Goal: Task Accomplishment & Management: Use online tool/utility

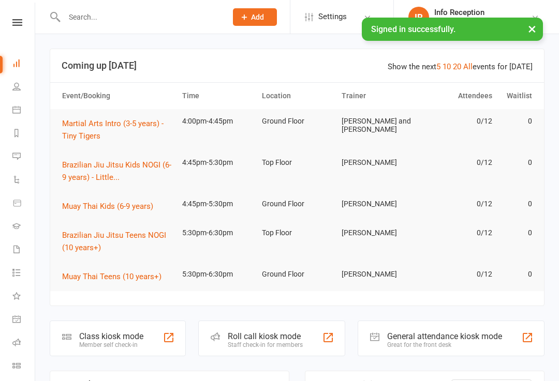
click at [98, 333] on div "Class kiosk mode" at bounding box center [111, 337] width 64 height 10
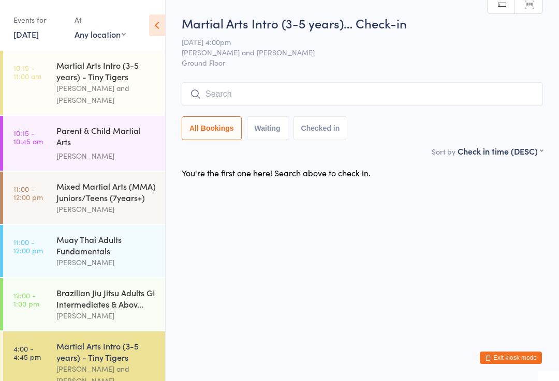
click at [287, 102] on input "search" at bounding box center [362, 94] width 361 height 24
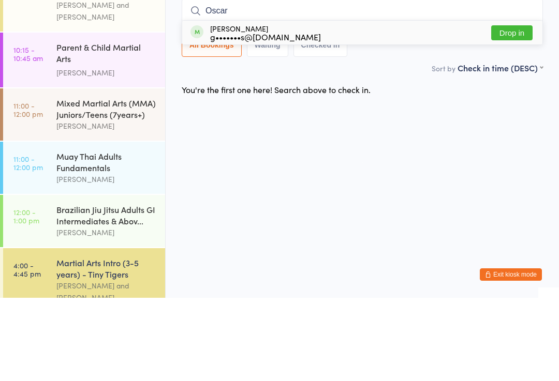
type input "Oscar"
click at [248, 116] on div "g•••••••s@[DOMAIN_NAME]" at bounding box center [265, 120] width 111 height 8
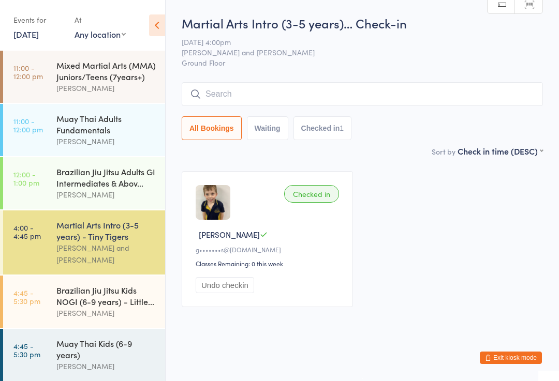
scroll to position [126, 0]
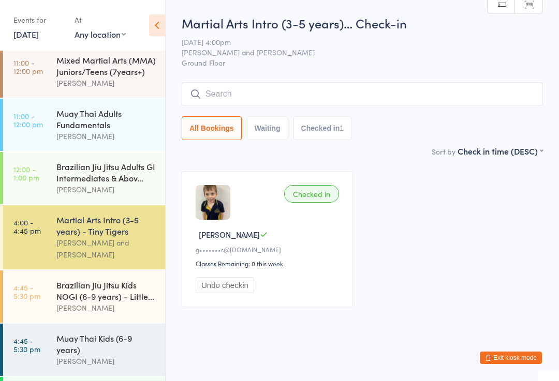
click at [109, 286] on div "Brazilian Jiu Jitsu Kids NOGI (6-9 years) - Little..." at bounding box center [106, 291] width 100 height 23
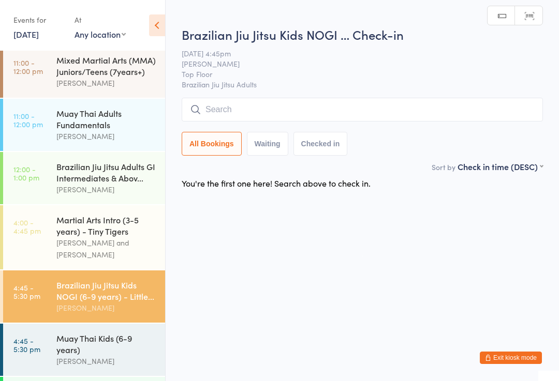
click at [222, 106] on input "search" at bounding box center [362, 110] width 361 height 24
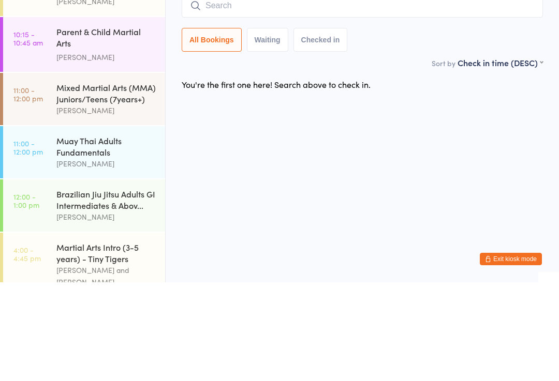
click at [119, 181] on div "Mixed Martial Arts (MMA) Juniors/Teens (7years+)" at bounding box center [106, 192] width 100 height 23
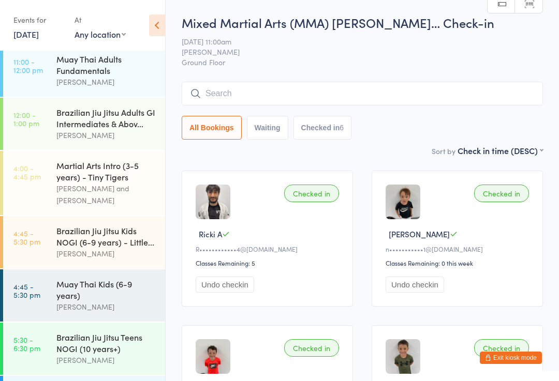
scroll to position [187, 0]
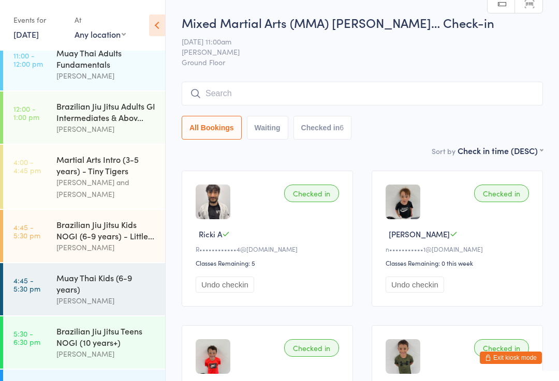
click at [137, 168] on div "Martial Arts Intro (3-5 years) - Tiny Tigers" at bounding box center [106, 165] width 100 height 23
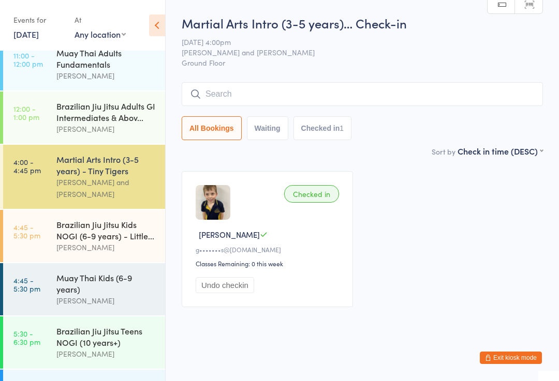
click at [129, 249] on div "Brazilian Jiu Jitsu Kids NOGI (6-9 years) - Little... James Chen" at bounding box center [110, 236] width 109 height 52
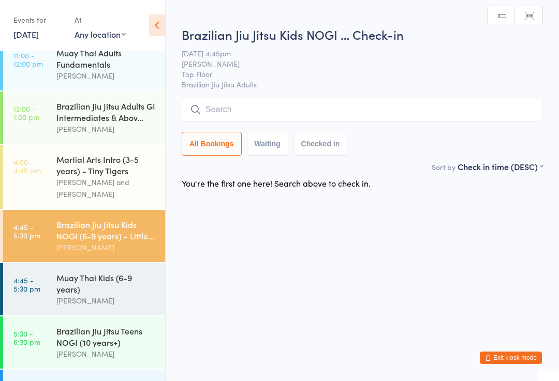
click at [126, 274] on div "Muay Thai Kids (6-9 years)" at bounding box center [106, 283] width 100 height 23
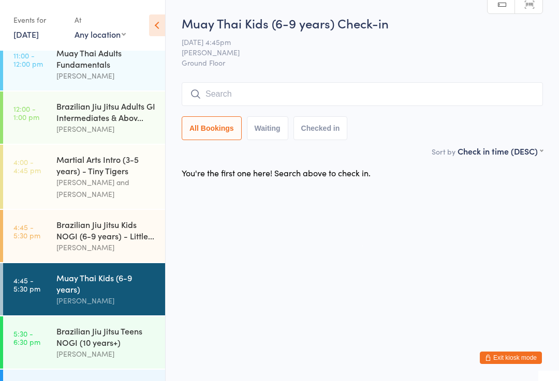
click at [307, 92] on input "search" at bounding box center [362, 94] width 361 height 24
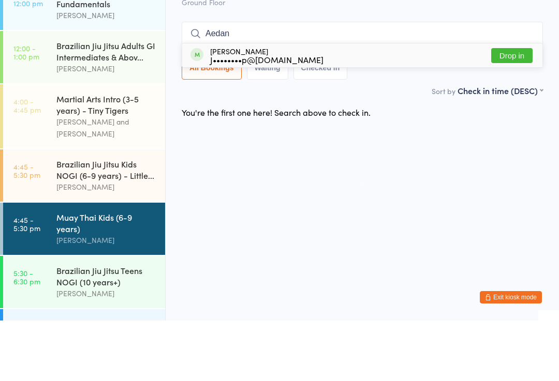
type input "Aedan"
click at [518, 109] on button "Drop in" at bounding box center [511, 116] width 41 height 15
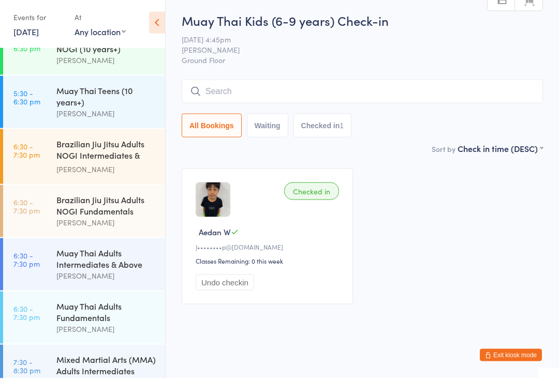
scroll to position [490, 0]
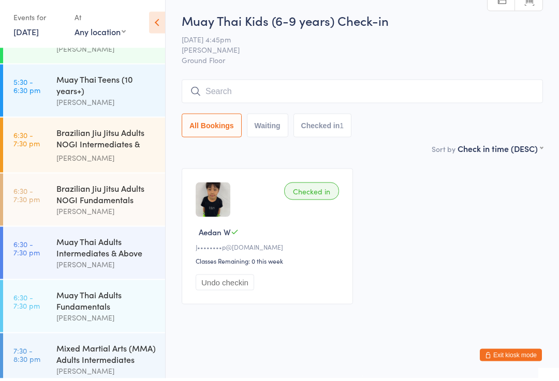
click at [31, 82] on time "5:30 - 6:30 pm" at bounding box center [26, 88] width 27 height 17
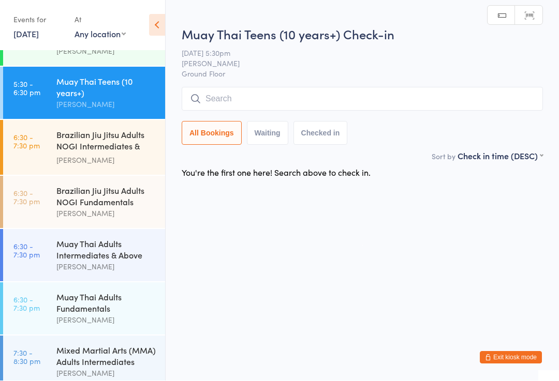
click at [485, 103] on input "search" at bounding box center [362, 99] width 361 height 24
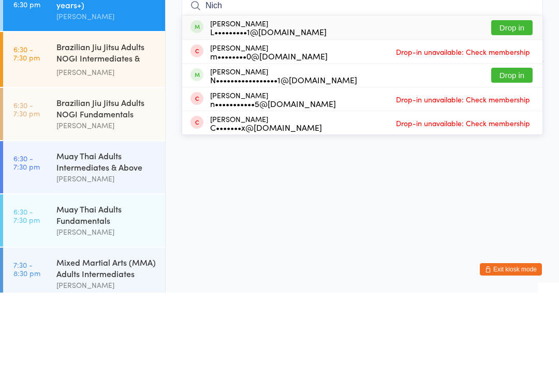
type input "Nich"
click at [519, 109] on button "Drop in" at bounding box center [511, 116] width 41 height 15
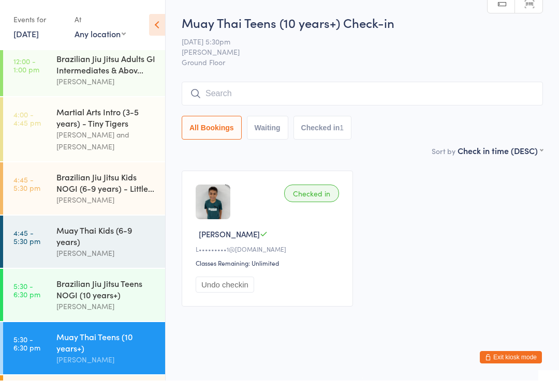
scroll to position [233, 0]
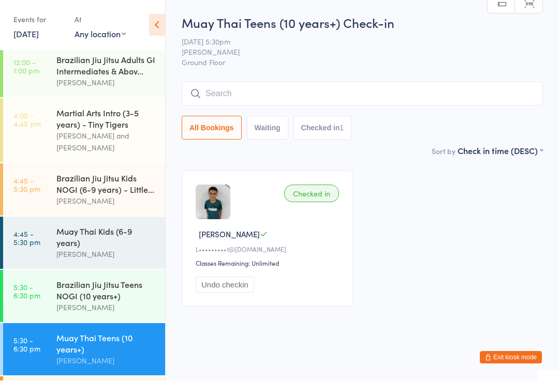
click at [100, 287] on div "Brazilian Jiu Jitsu Teens NOGI (10 years+)" at bounding box center [106, 291] width 100 height 23
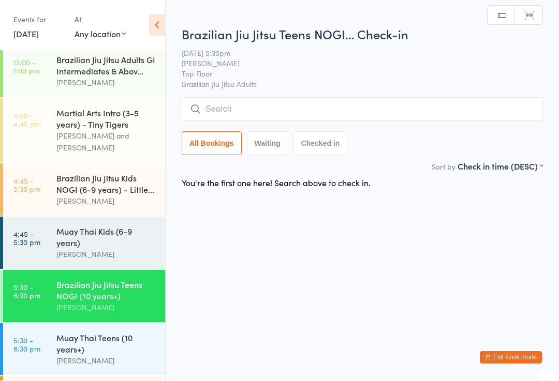
click at [144, 324] on div "Muay Thai Teens (10 years+) Darien Holtsmark" at bounding box center [110, 350] width 109 height 52
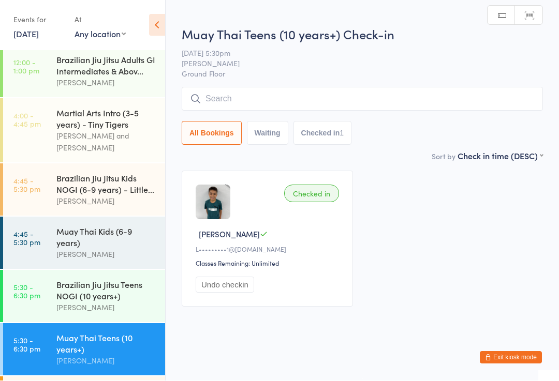
scroll to position [1, 0]
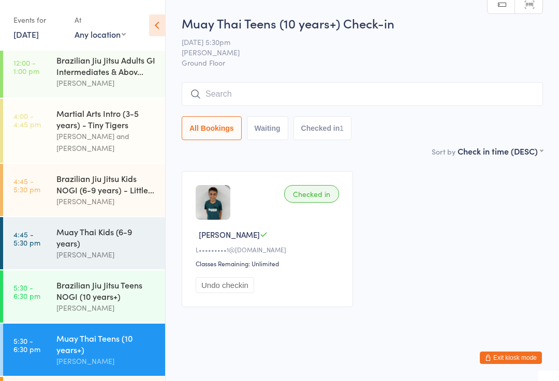
click at [37, 230] on time "4:45 - 5:30 pm" at bounding box center [26, 238] width 27 height 17
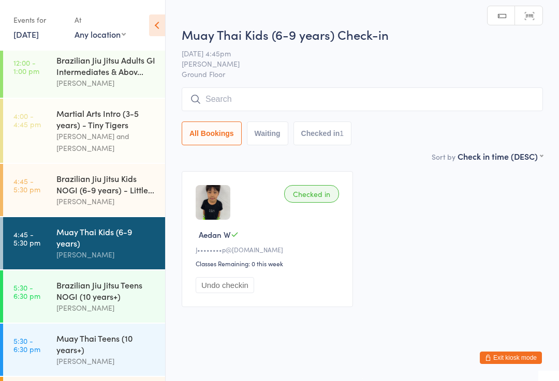
click at [476, 98] on input "search" at bounding box center [362, 99] width 361 height 24
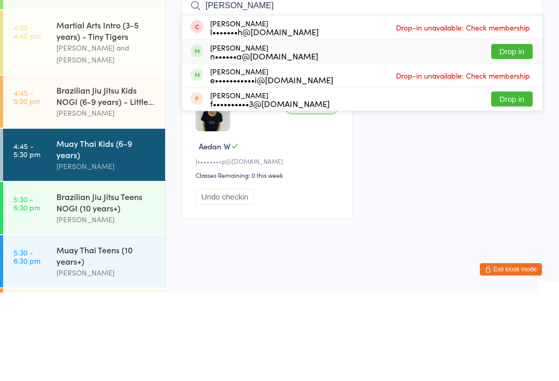
type input "Amelia"
click at [296, 128] on div "Amelia Hernandez n••••••a@gmail.com Drop in" at bounding box center [362, 139] width 360 height 23
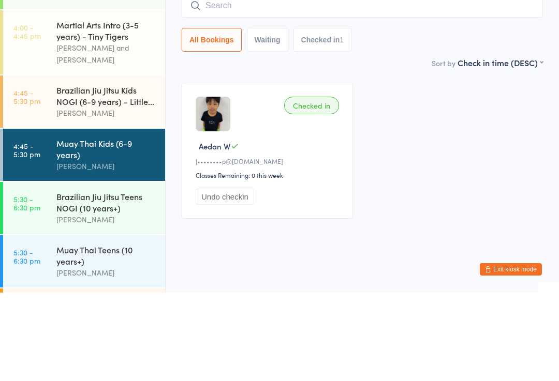
scroll to position [11, 0]
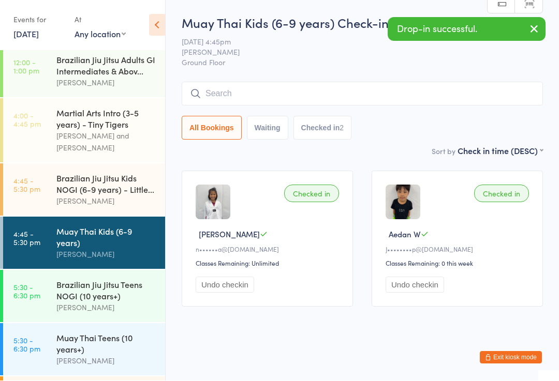
click at [45, 346] on link "5:30 - 6:30 pm Muay Thai Teens (10 years+) Darien Holtsmark" at bounding box center [84, 350] width 162 height 52
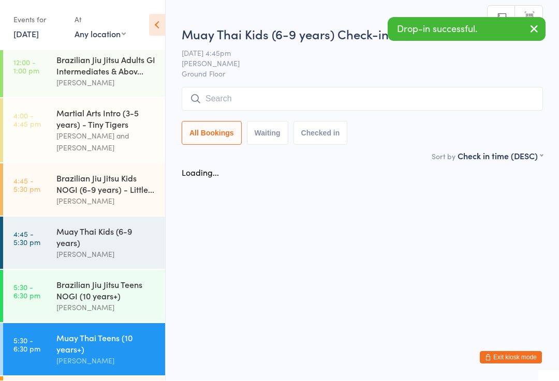
scroll to position [1, 0]
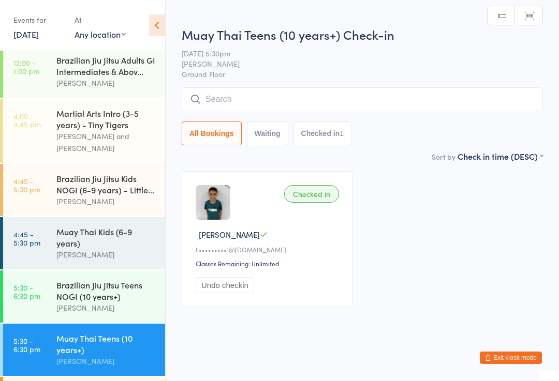
click at [303, 95] on input "search" at bounding box center [362, 99] width 361 height 24
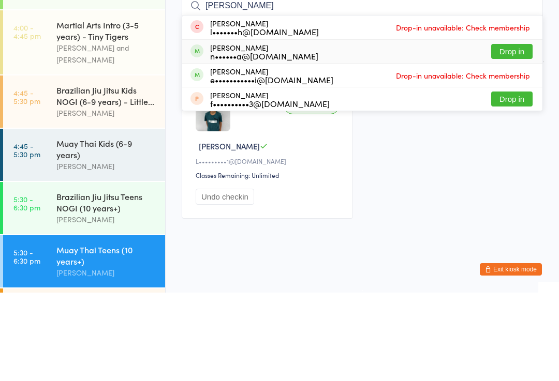
type input "Amelia"
click at [286, 140] on div "n••••••a@gmail.com" at bounding box center [264, 144] width 108 height 8
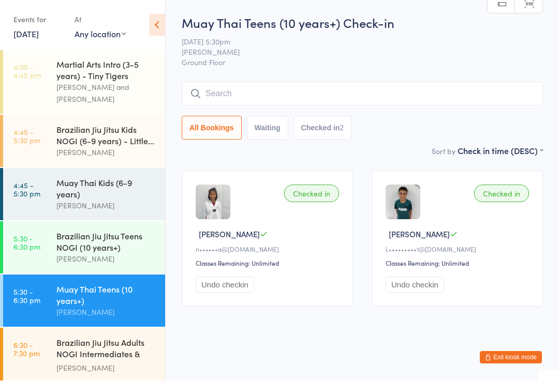
scroll to position [280, 0]
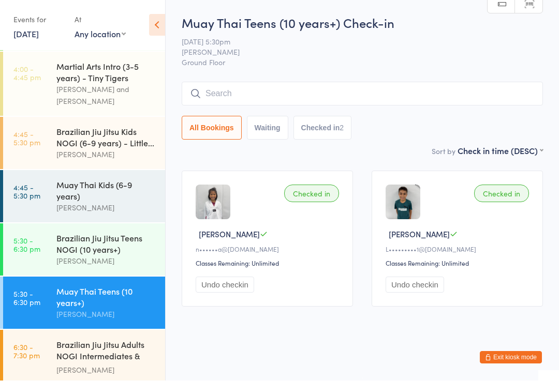
click at [32, 185] on time "4:45 - 5:30 pm" at bounding box center [26, 192] width 27 height 17
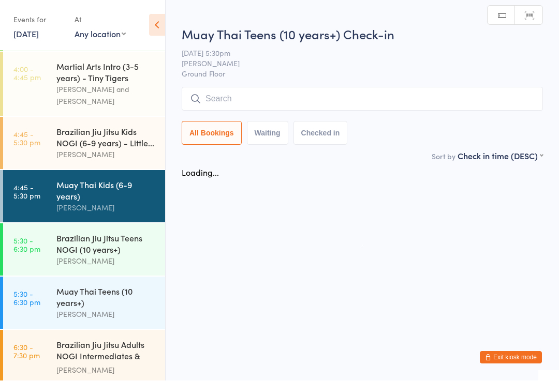
scroll to position [1, 0]
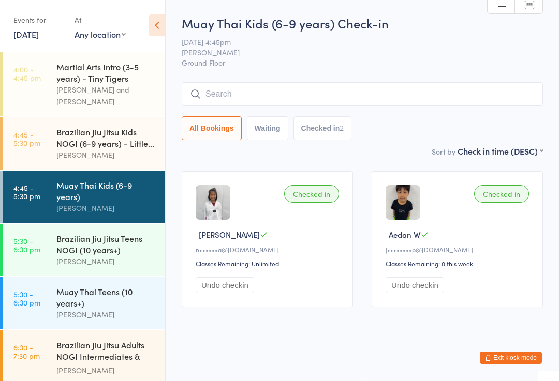
click at [372, 94] on input "search" at bounding box center [362, 94] width 361 height 24
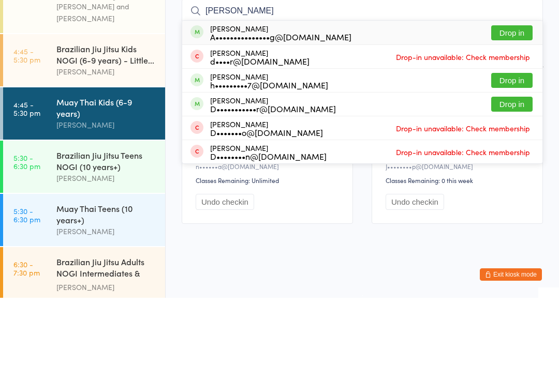
type input "Dean"
click at [522, 109] on button "Drop in" at bounding box center [511, 116] width 41 height 15
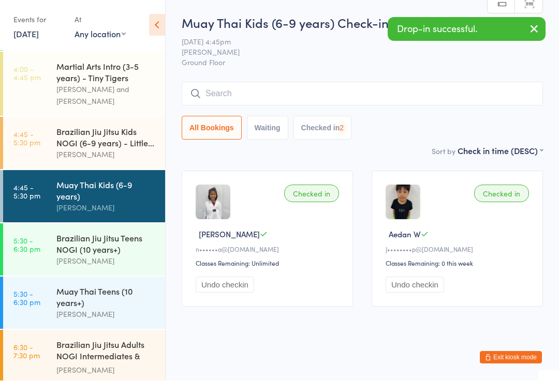
scroll to position [11, 0]
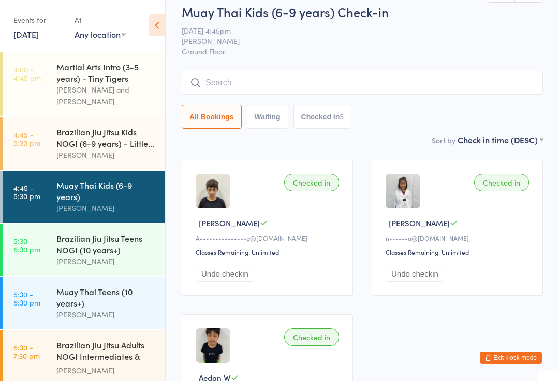
click at [273, 88] on input "search" at bounding box center [362, 83] width 361 height 24
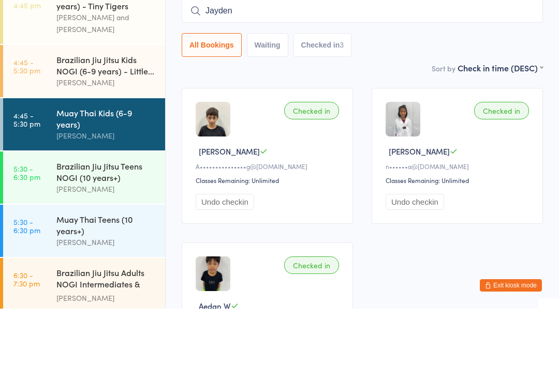
type input "Jayden"
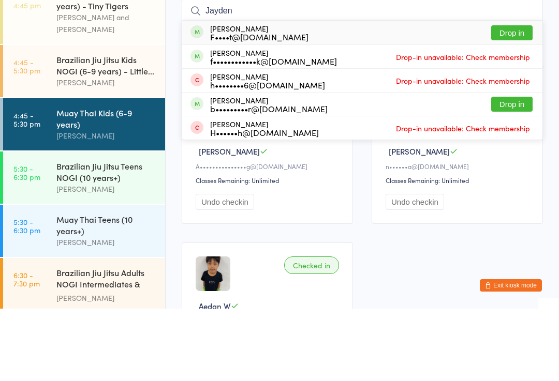
click at [508, 71] on input "Jayden" at bounding box center [362, 83] width 361 height 24
click at [510, 98] on button "Drop in" at bounding box center [511, 105] width 41 height 15
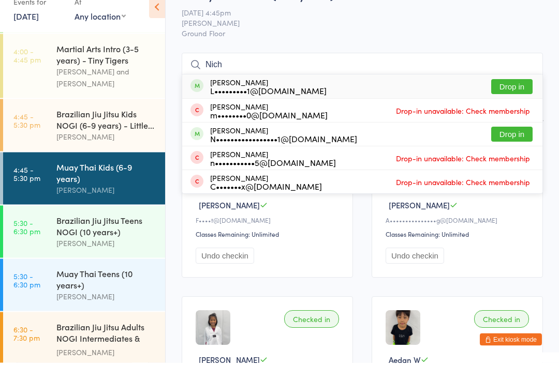
type input "Nich"
click at [515, 98] on button "Drop in" at bounding box center [511, 105] width 41 height 15
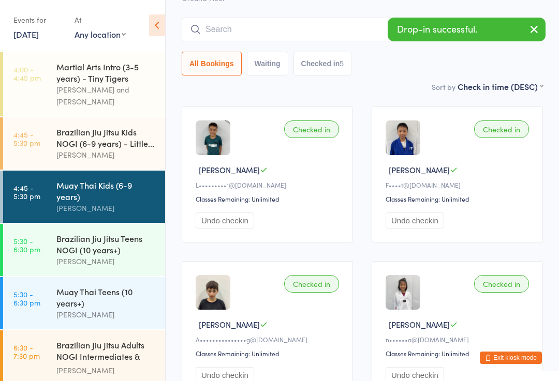
scroll to position [0, 0]
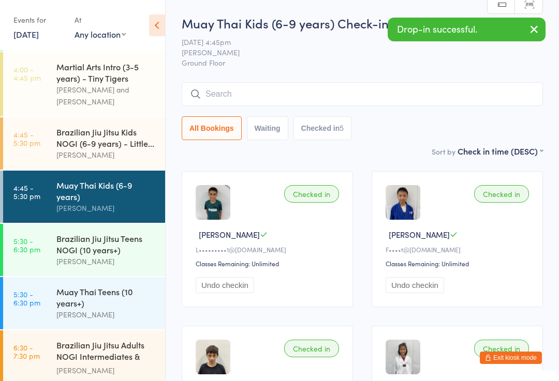
click at [97, 127] on div "Brazilian Jiu Jitsu Kids NOGI (6-9 years) - Little..." at bounding box center [106, 137] width 100 height 23
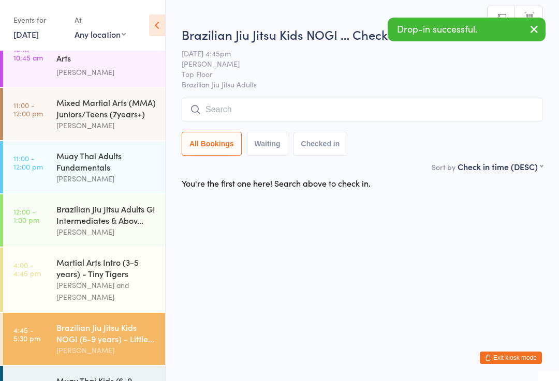
scroll to position [67, 0]
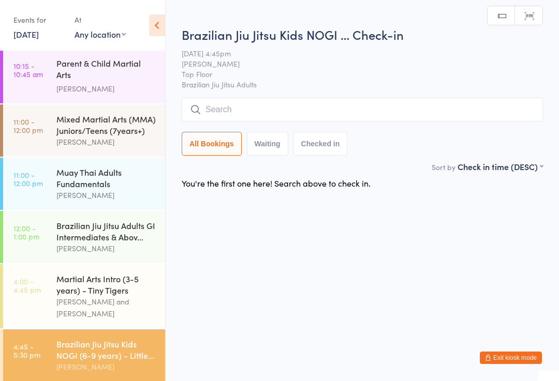
click at [114, 286] on div "Martial Arts Intro (3-5 years) - Tiny Tigers" at bounding box center [106, 284] width 100 height 23
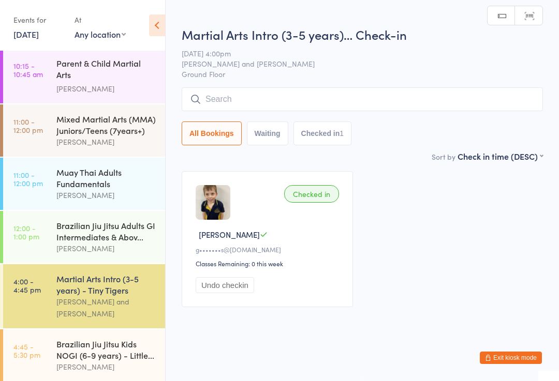
click at [283, 104] on input "search" at bounding box center [362, 99] width 361 height 24
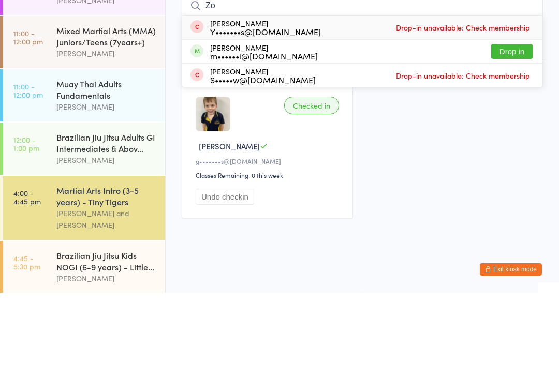
type input "Zo"
click at [511, 133] on button "Drop in" at bounding box center [511, 140] width 41 height 15
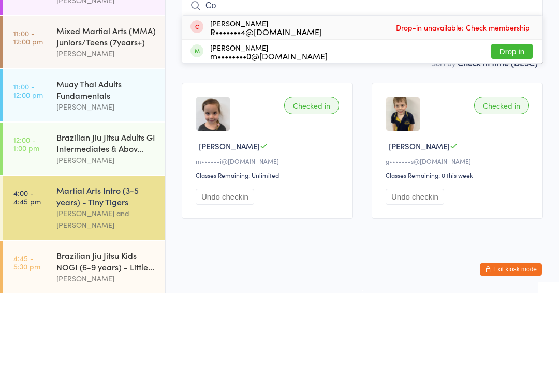
type input "Co"
click at [519, 133] on button "Drop in" at bounding box center [511, 140] width 41 height 15
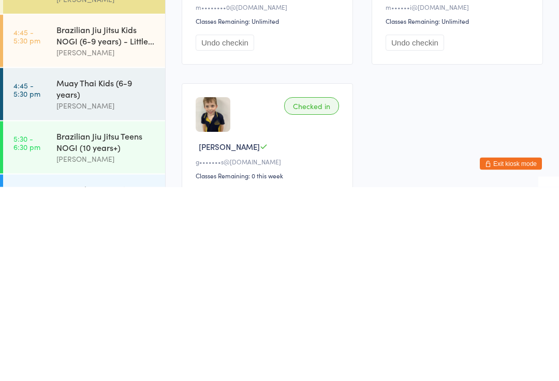
scroll to position [188, 0]
click at [33, 262] on link "4:45 - 5:30 pm Muay Thai Kids (6-9 years) Darien Holtsmark" at bounding box center [84, 288] width 162 height 52
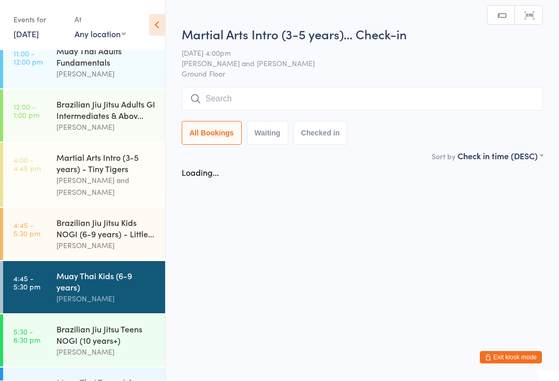
scroll to position [1, 0]
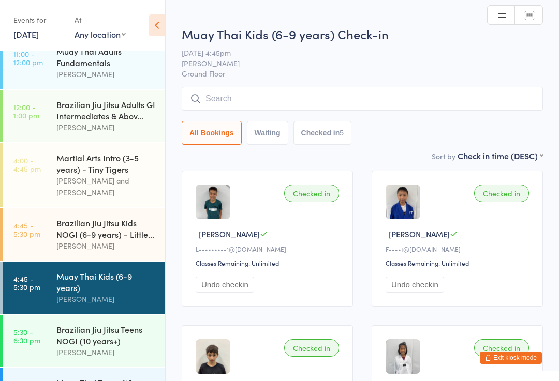
click at [214, 99] on input "search" at bounding box center [362, 99] width 361 height 24
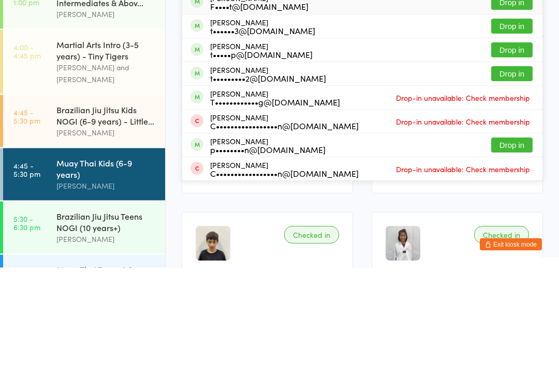
type input "Thomas"
click at [505, 252] on button "Drop in" at bounding box center [511, 259] width 41 height 15
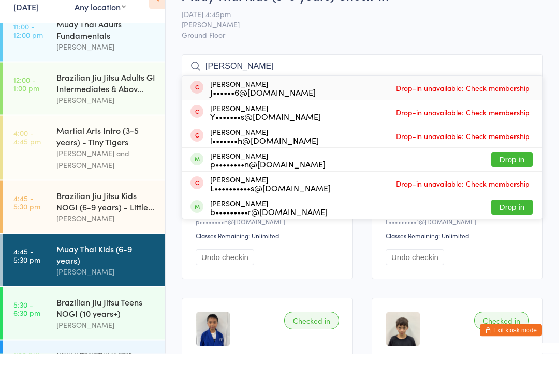
type input "James"
click at [510, 180] on button "Drop in" at bounding box center [511, 187] width 41 height 15
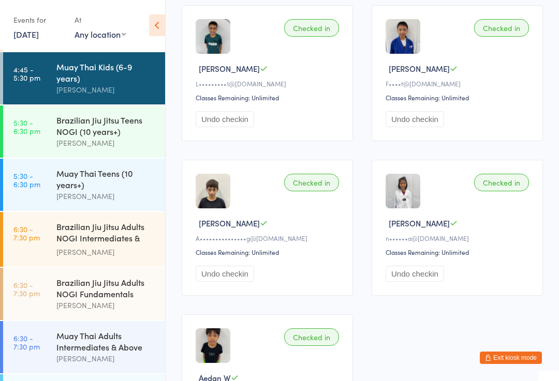
scroll to position [398, 0]
click at [139, 117] on div "Brazilian Jiu Jitsu Teens NOGI (10 years+)" at bounding box center [106, 126] width 100 height 23
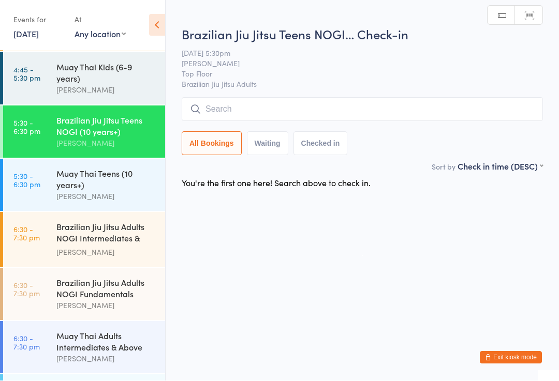
click at [336, 110] on input "search" at bounding box center [362, 110] width 361 height 24
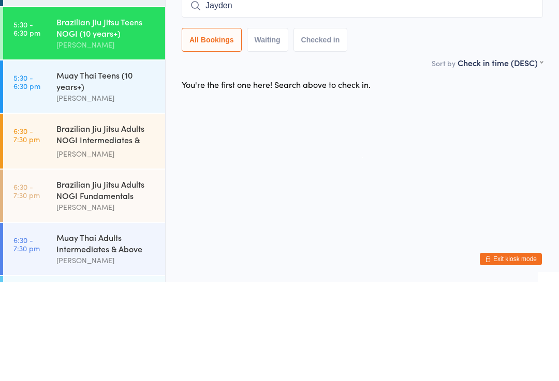
type input "Jayden"
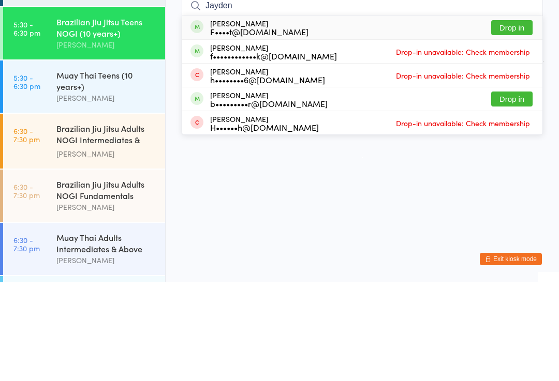
click at [290, 114] on div "Jayden Lee F••••t@gmail.com Drop in" at bounding box center [362, 126] width 360 height 24
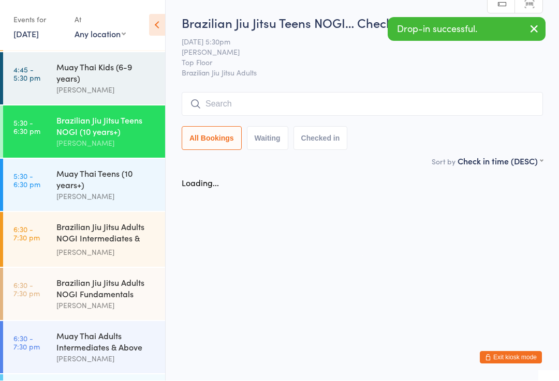
scroll to position [1, 0]
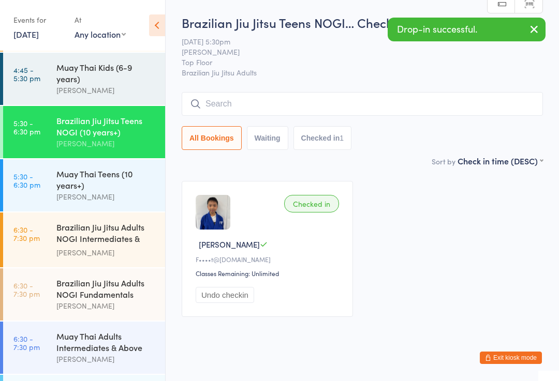
click at [109, 84] on div "[PERSON_NAME]" at bounding box center [106, 90] width 100 height 12
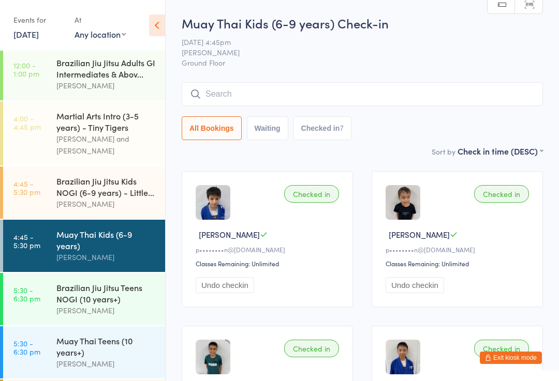
scroll to position [232, 0]
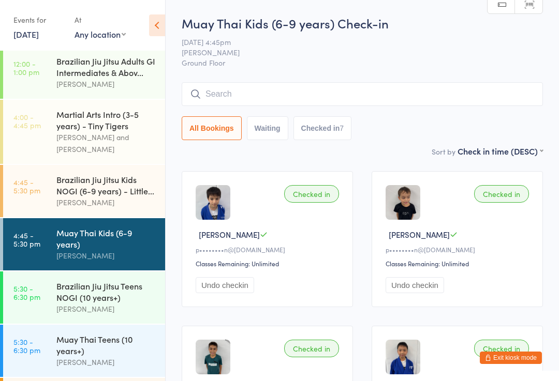
click at [127, 174] on div "Brazilian Jiu Jitsu Kids NOGI (6-9 years) - Little..." at bounding box center [106, 185] width 100 height 23
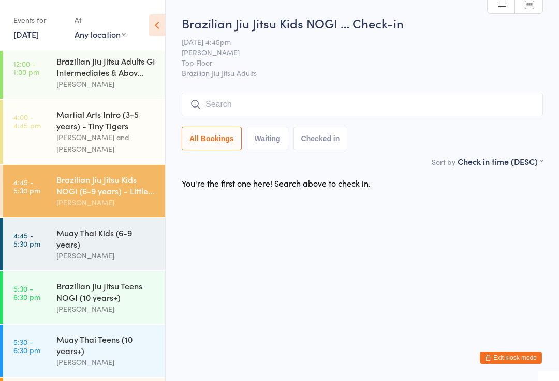
click at [260, 105] on input "search" at bounding box center [362, 105] width 361 height 24
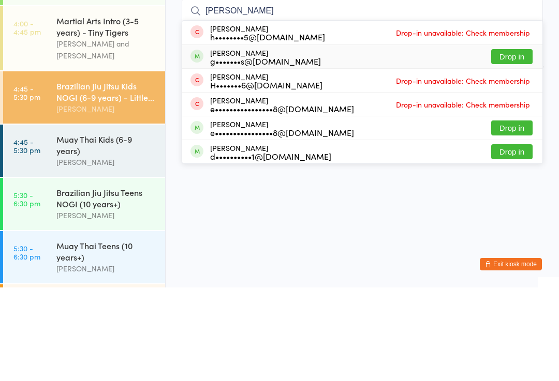
type input "Henry"
click at [313, 139] on div "Henry Page g•••••••s@gmail.com Drop in" at bounding box center [362, 150] width 360 height 23
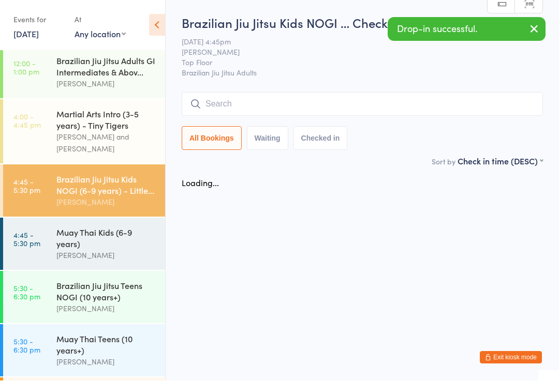
scroll to position [1, 0]
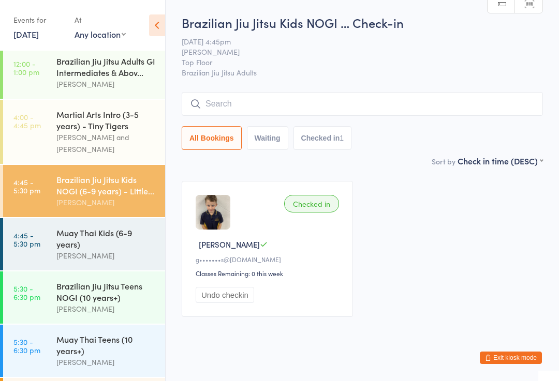
click at [113, 227] on div "Muay Thai Kids (6-9 years)" at bounding box center [106, 238] width 100 height 23
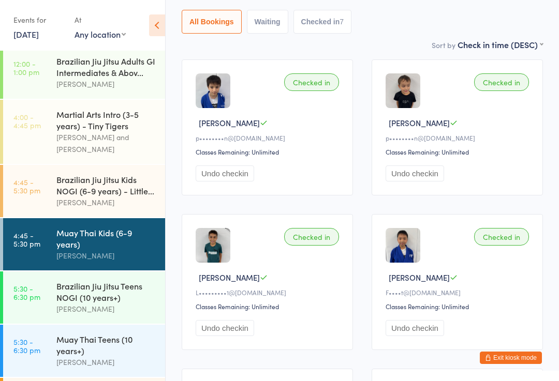
scroll to position [110, 0]
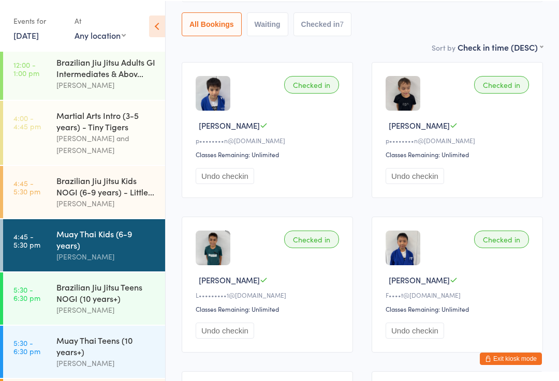
click at [117, 337] on div "Muay Thai Teens (10 years+)" at bounding box center [106, 345] width 100 height 23
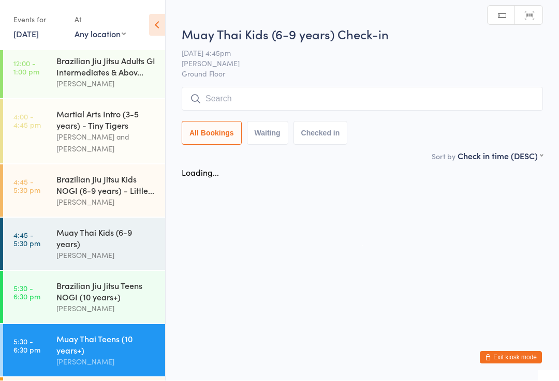
scroll to position [1, 0]
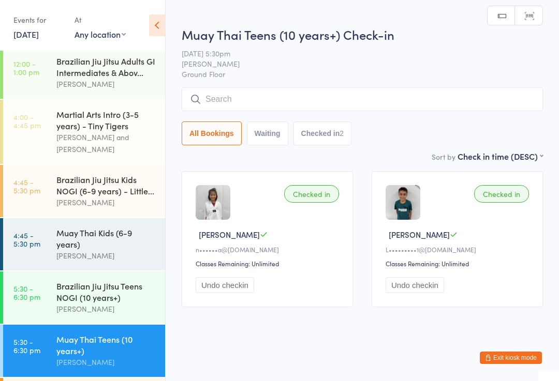
click at [319, 92] on input "search" at bounding box center [362, 99] width 361 height 24
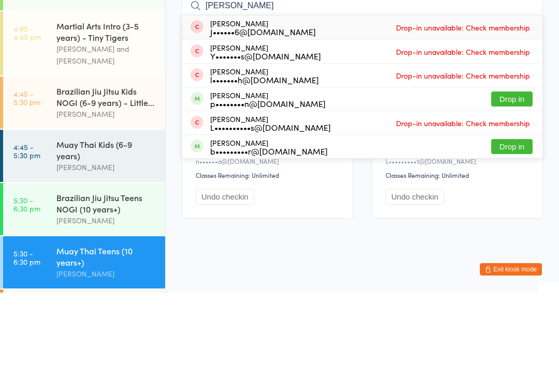
type input "James"
click at [282, 180] on div "James O’Sullivan p••••••••n@gmail.com" at bounding box center [267, 188] width 115 height 17
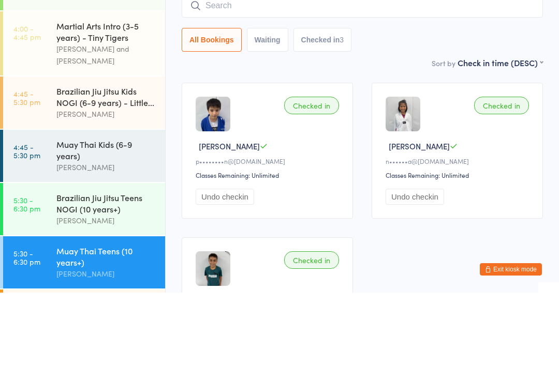
scroll to position [89, 0]
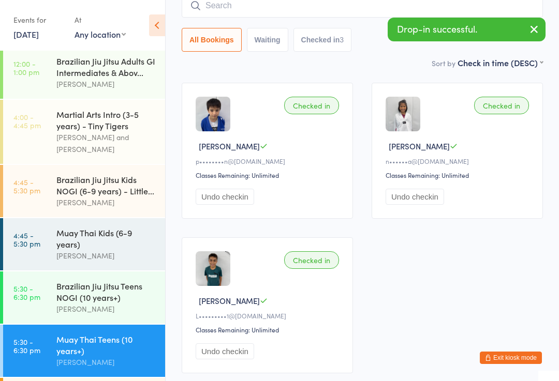
click at [126, 229] on div "Muay Thai Kids (6-9 years)" at bounding box center [106, 238] width 100 height 23
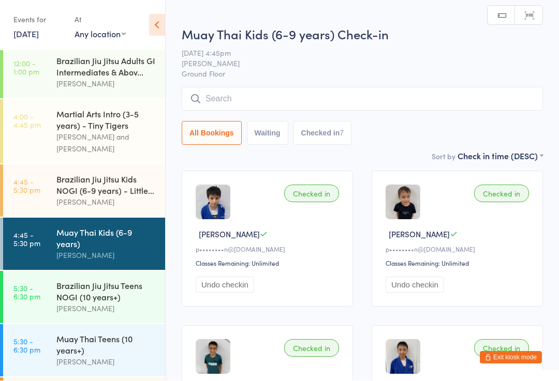
scroll to position [1, 0]
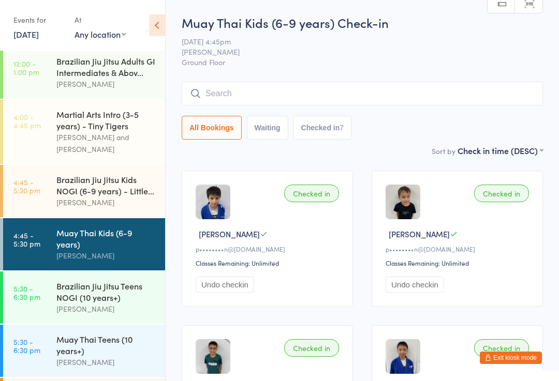
click at [91, 342] on div "Muay Thai Teens (10 years+)" at bounding box center [106, 345] width 100 height 23
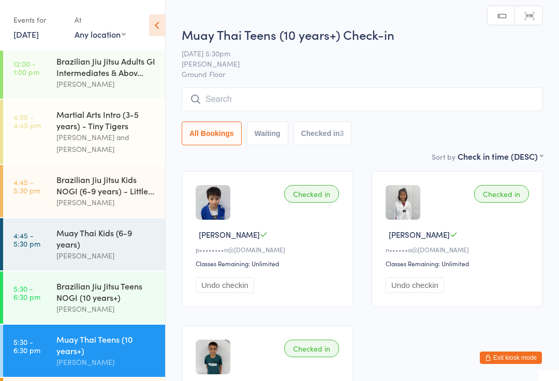
click at [370, 98] on input "search" at bounding box center [362, 99] width 361 height 24
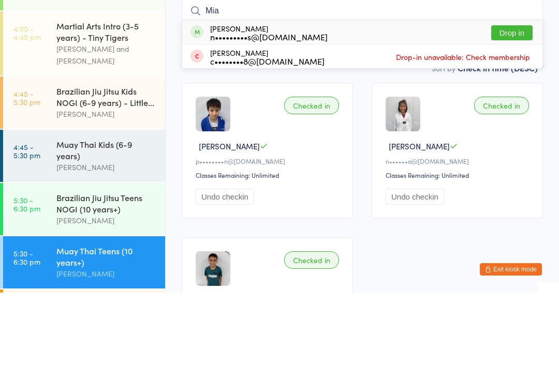
type input "Mia"
click at [520, 114] on button "Drop in" at bounding box center [511, 121] width 41 height 15
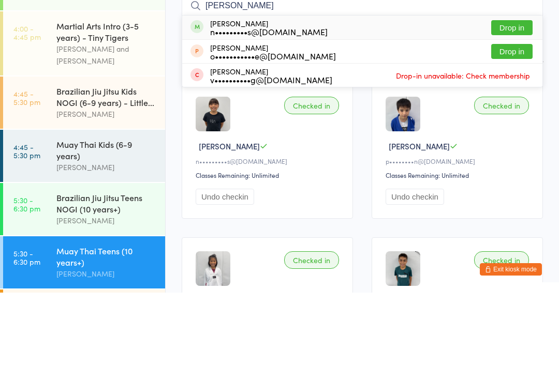
type input "Ellie"
click at [514, 109] on button "Drop in" at bounding box center [511, 116] width 41 height 15
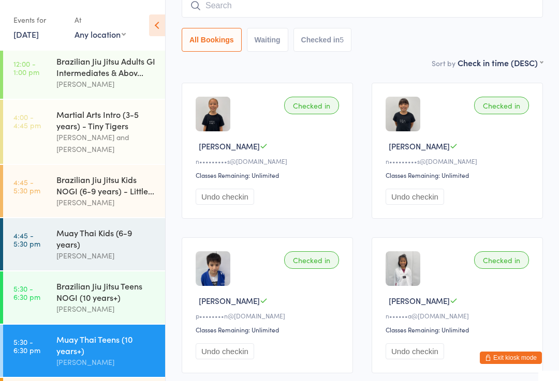
click at [385, 7] on input "search" at bounding box center [362, 6] width 361 height 24
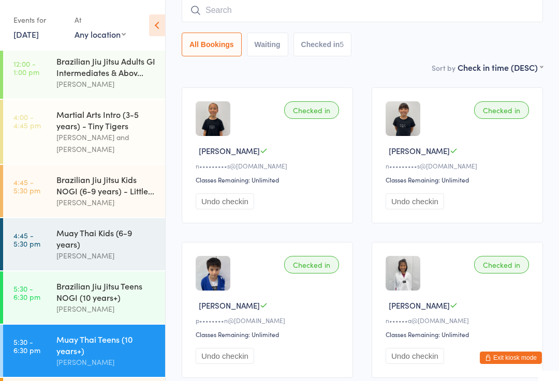
scroll to position [83, 0]
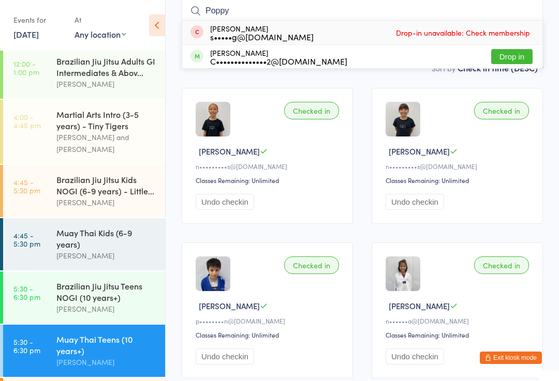
type input "Poppy"
click at [513, 50] on button "Drop in" at bounding box center [511, 56] width 41 height 15
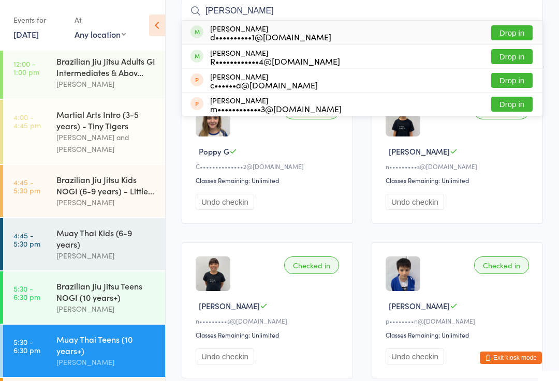
type input "Alana"
click at [253, 25] on div "Alana Henderson d••••••••••1@gmail.com" at bounding box center [270, 32] width 121 height 17
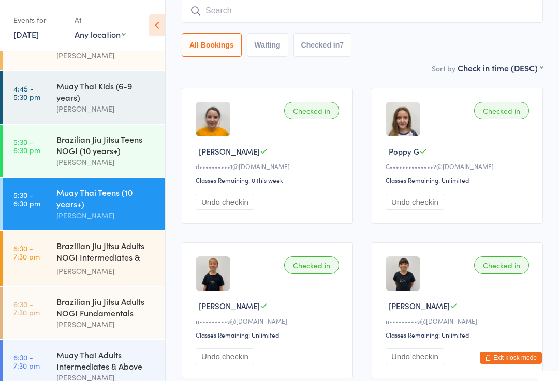
scroll to position [378, 0]
click at [123, 139] on div "Brazilian Jiu Jitsu Teens NOGI (10 years+)" at bounding box center [106, 145] width 100 height 23
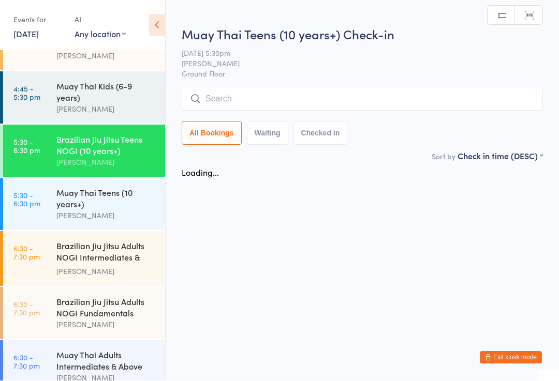
scroll to position [1, 0]
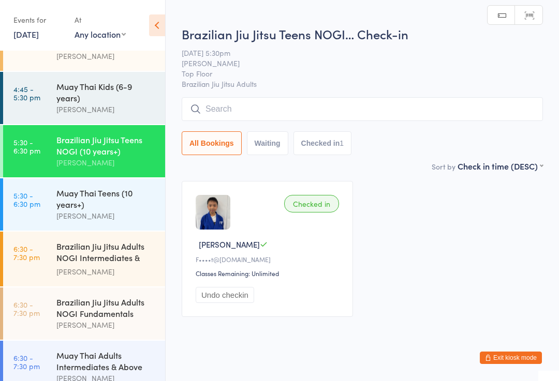
click at [116, 203] on div "Muay Thai Teens (10 years+)" at bounding box center [106, 198] width 100 height 23
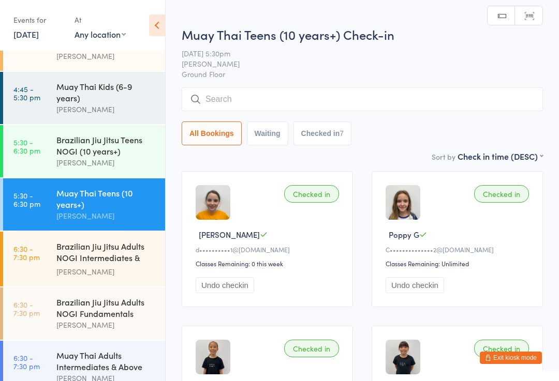
click at [292, 111] on input "search" at bounding box center [362, 99] width 361 height 24
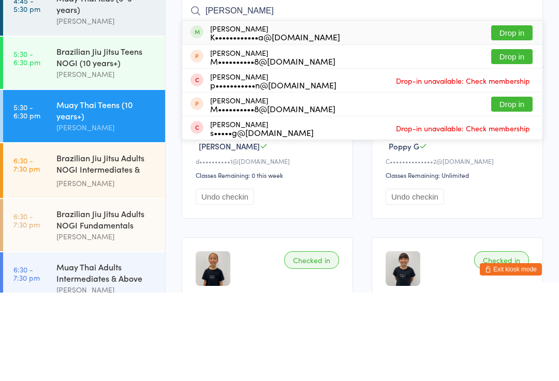
type input "Peter"
click at [295, 121] on div "K••••••••••••a@gmail.com" at bounding box center [275, 125] width 130 height 8
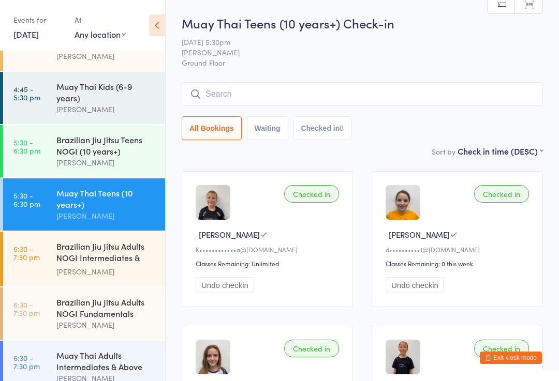
click at [246, 93] on input "search" at bounding box center [362, 94] width 361 height 24
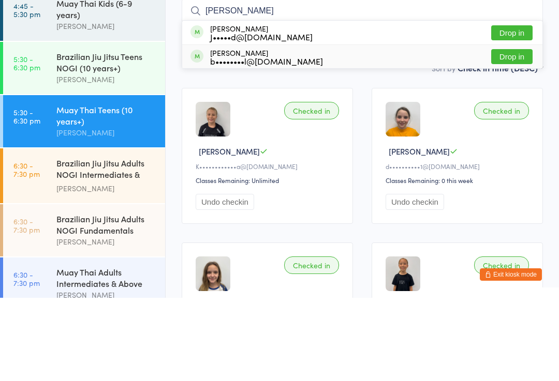
type input "Mika w"
click at [269, 140] on div "b••••••••l@gmail.com" at bounding box center [266, 144] width 113 height 8
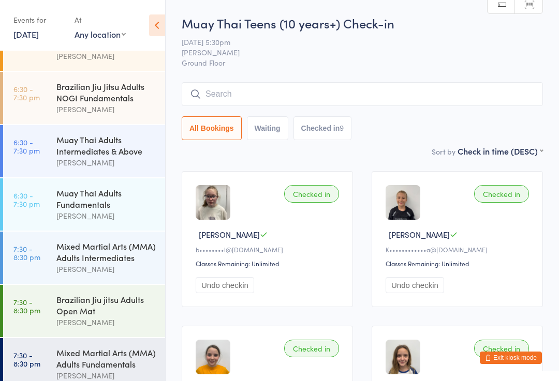
click at [320, 90] on input "search" at bounding box center [362, 94] width 361 height 24
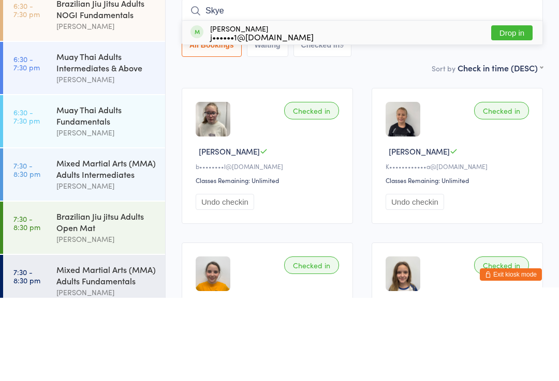
type input "Skye"
click at [422, 104] on div "Skye Healey j••••••1@gmail.com Drop in" at bounding box center [362, 116] width 360 height 24
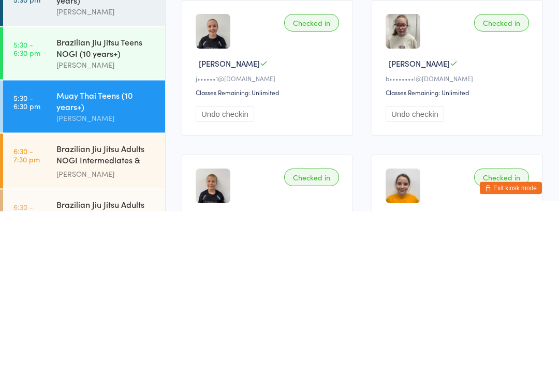
scroll to position [171, 0]
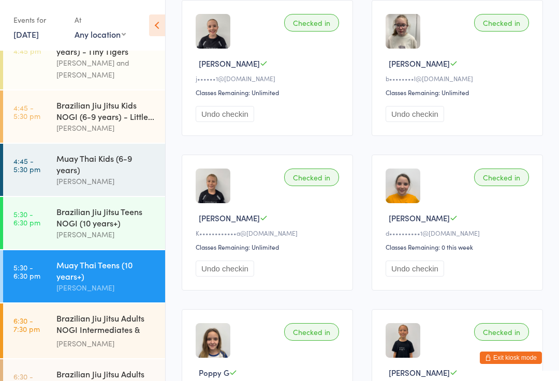
click at [87, 326] on div "Brazilian Jiu Jitsu Adults NOGI Intermediates & Ab..." at bounding box center [106, 325] width 100 height 25
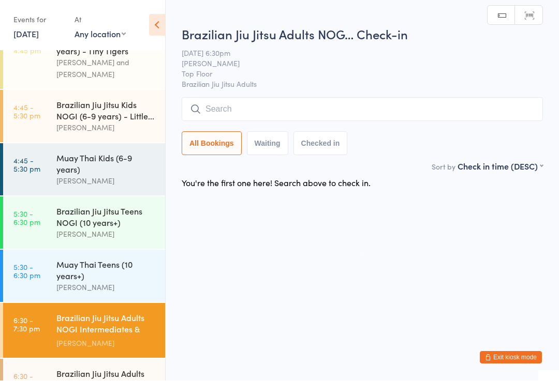
click at [215, 98] on input "search" at bounding box center [362, 110] width 361 height 24
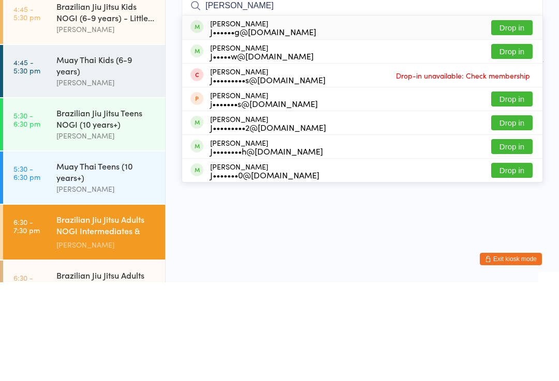
type input "John"
click at [223, 118] on div "John Warby J••••••g@bigpond.net.au" at bounding box center [263, 126] width 106 height 17
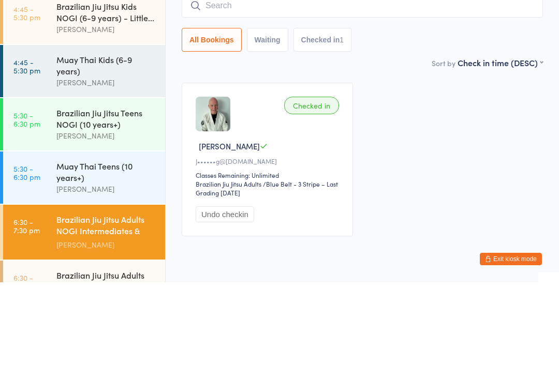
click at [439, 172] on div "Checked in John W J••••••g@bigpond.net.au Classes Remaining: Unlimited Brazilia…" at bounding box center [362, 258] width 380 height 172
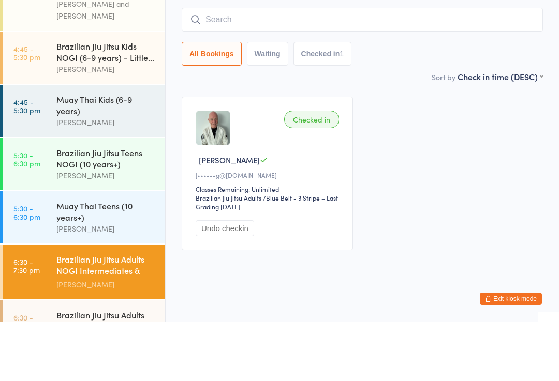
click at [113, 313] on div "Brazilian Jiu Jitsu Adults NOGI Intermediates & Ab..." at bounding box center [106, 325] width 100 height 25
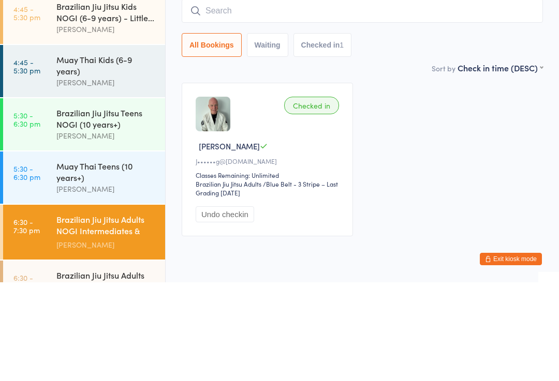
click at [78, 313] on div "Brazilian Jiu Jitsu Adults NOGI Intermediates & Ab..." at bounding box center [106, 325] width 100 height 25
click at [95, 313] on div "Brazilian Jiu Jitsu Adults NOGI Intermediates & Ab..." at bounding box center [106, 325] width 100 height 25
click at [92, 259] on div "Muay Thai Teens (10 years+)" at bounding box center [106, 270] width 100 height 23
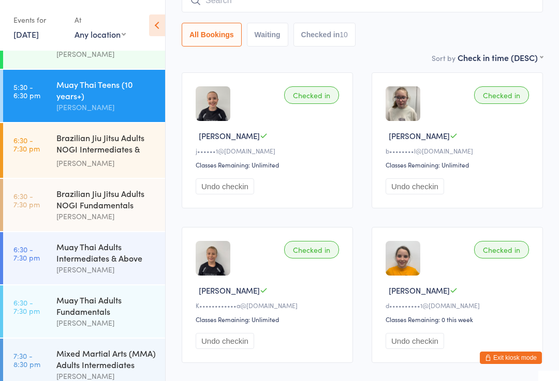
scroll to position [488, 0]
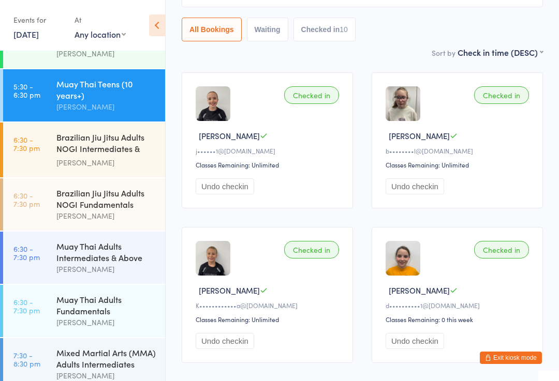
click at [97, 308] on div "Muay Thai Adults Fundamentals" at bounding box center [106, 305] width 100 height 23
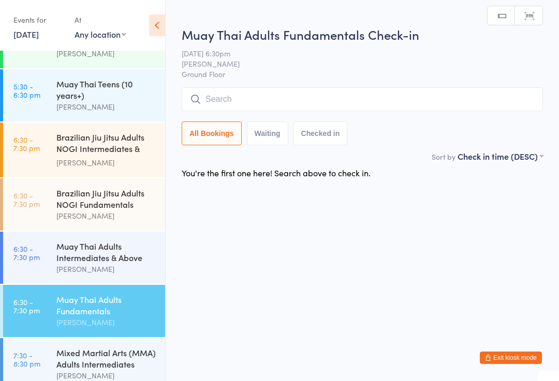
click at [238, 100] on input "search" at bounding box center [362, 99] width 361 height 24
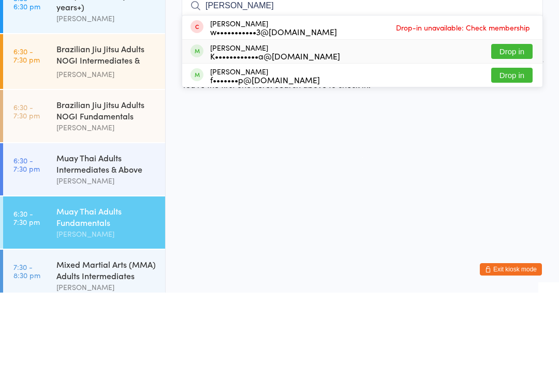
type input "Kate r"
click at [317, 128] on div "Kate Razzivina K••••••••••••a@gmail.com Drop in" at bounding box center [362, 139] width 360 height 23
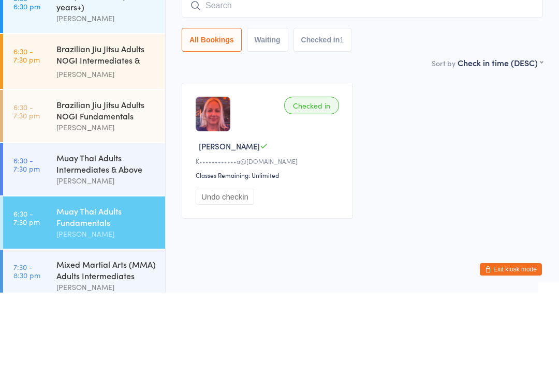
click at [429, 162] on div "Checked in Kate R K••••••••••••a@gmail.com Classes Remaining: Unlimited Undo ch…" at bounding box center [362, 239] width 380 height 155
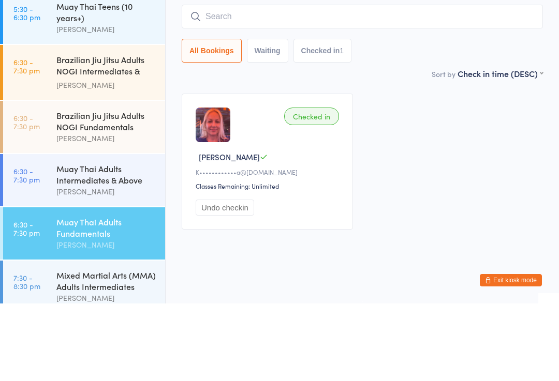
click at [93, 317] on div "[PERSON_NAME]" at bounding box center [106, 323] width 100 height 12
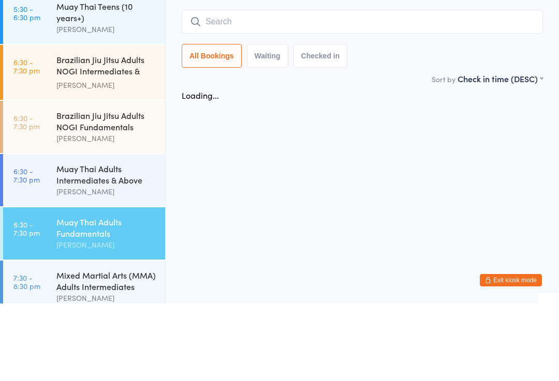
scroll to position [0, 0]
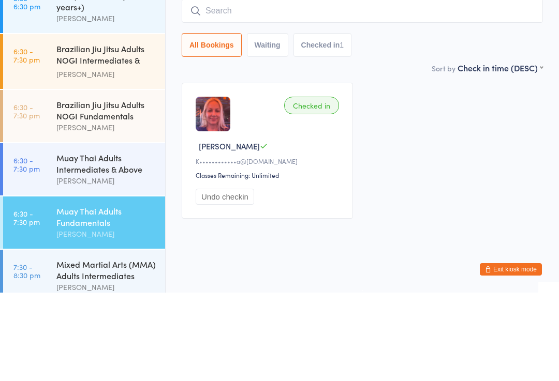
click at [118, 263] on div "[PERSON_NAME]" at bounding box center [106, 269] width 100 height 12
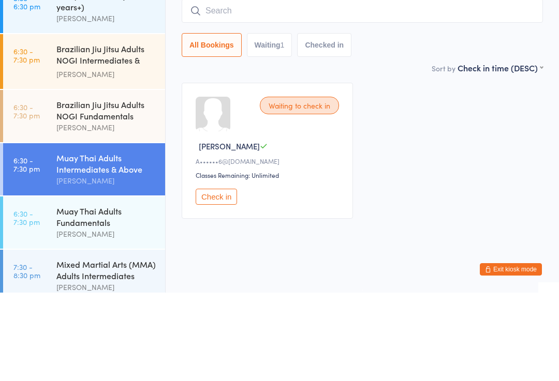
scroll to position [11, 0]
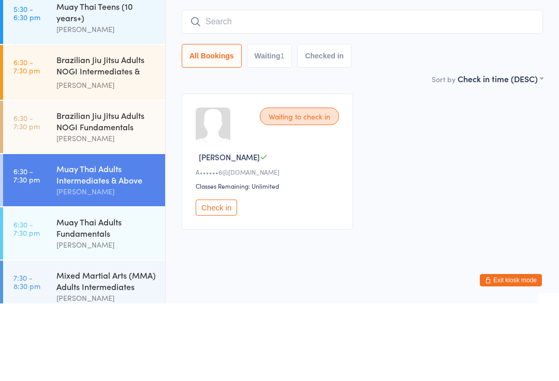
click at [108, 187] on div "Brazilian Jiu Jitsu Adults NOGI Fundamentals" at bounding box center [106, 198] width 100 height 23
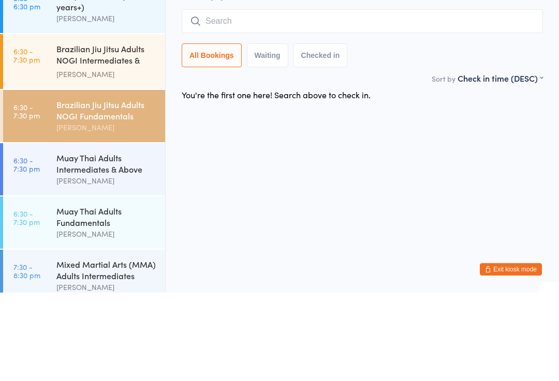
click at [94, 123] on div "Brazilian Jiu Jitsu Adults NOGI Intermediates & Ab... James Chen" at bounding box center [110, 150] width 109 height 55
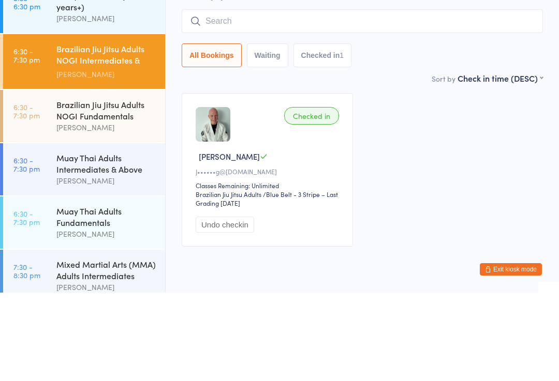
scroll to position [40, 0]
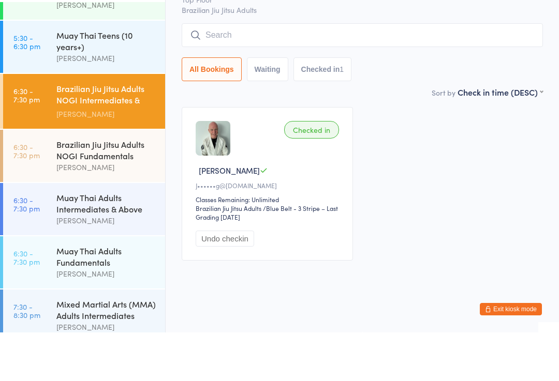
click at [96, 131] on div "Brazilian Jiu Jitsu Adults NOGI Intermediates & Ab..." at bounding box center [106, 143] width 100 height 25
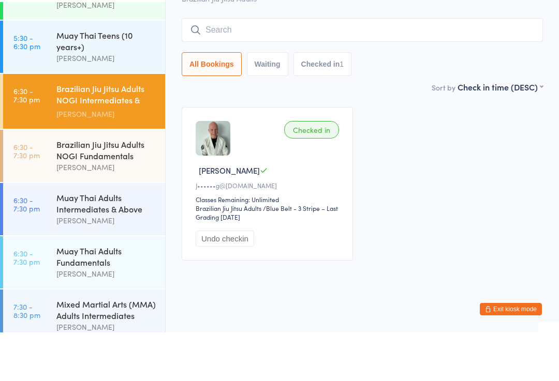
click at [392, 67] on input "search" at bounding box center [362, 79] width 361 height 24
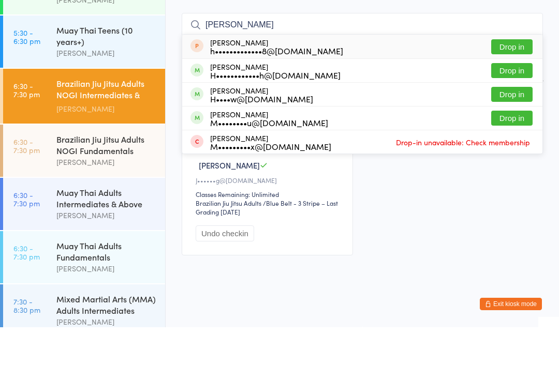
type input "Harr"
click at [510, 141] on button "Drop in" at bounding box center [511, 148] width 41 height 15
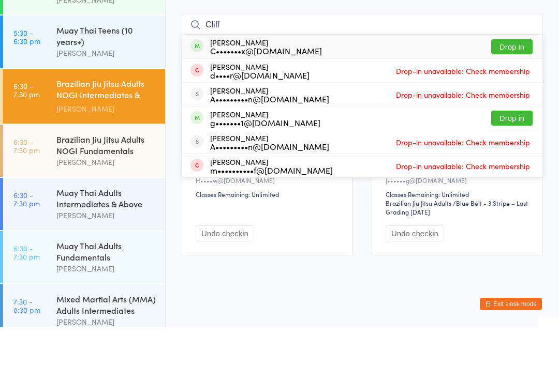
type input "Cliff"
click at [512, 93] on button "Drop in" at bounding box center [511, 100] width 41 height 15
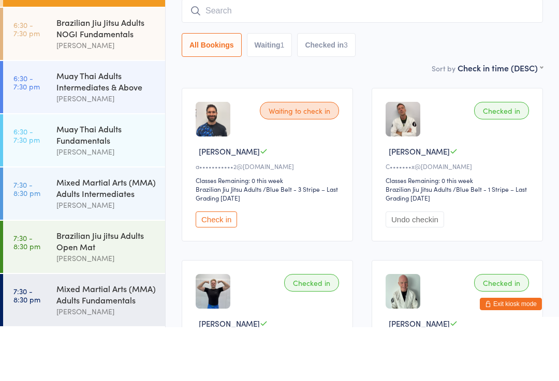
scroll to position [611, 0]
click at [52, 168] on link "6:30 - 7:30 pm Muay Thai Adults Fundamentals Darien Holtsmark" at bounding box center [84, 194] width 162 height 52
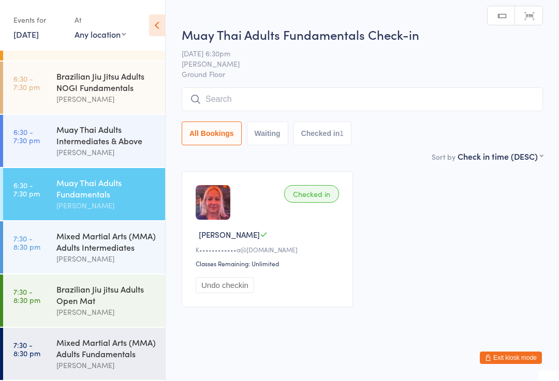
click at [451, 99] on input "search" at bounding box center [362, 99] width 361 height 24
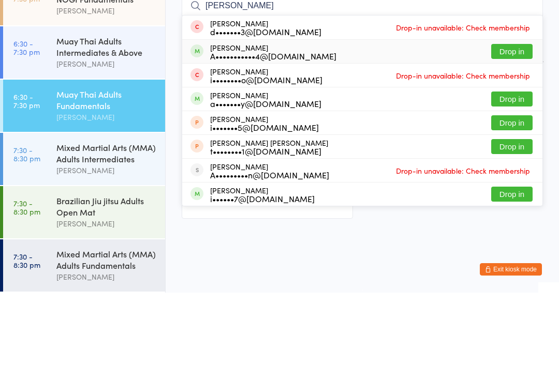
type input "Andre"
click at [520, 133] on button "Drop in" at bounding box center [511, 140] width 41 height 15
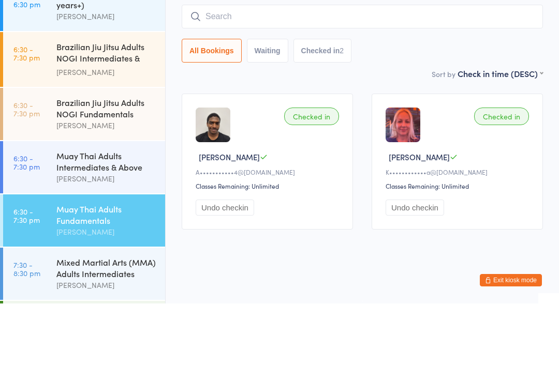
scroll to position [494, 0]
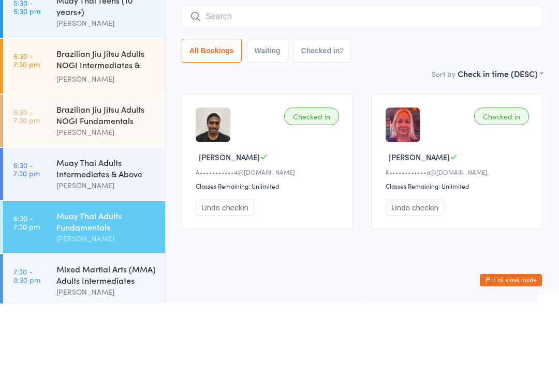
click at [104, 234] on div "Muay Thai Adults Intermediates & Above" at bounding box center [106, 245] width 100 height 23
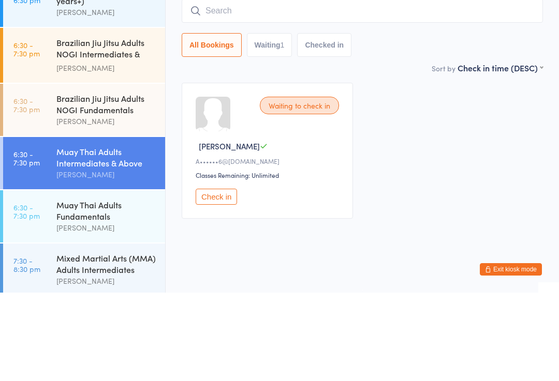
scroll to position [11, 0]
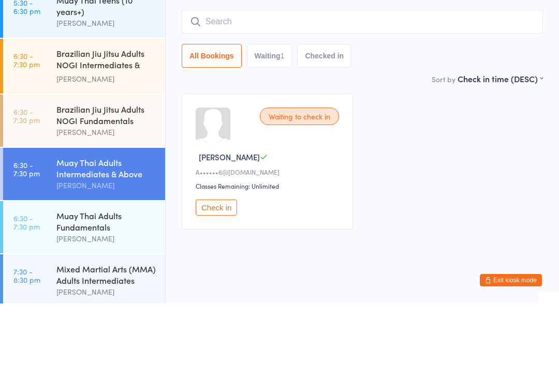
click at [83, 172] on div "Brazilian Jiu Jitsu Adults NOGI Fundamentals Joao Teixeira" at bounding box center [110, 198] width 109 height 52
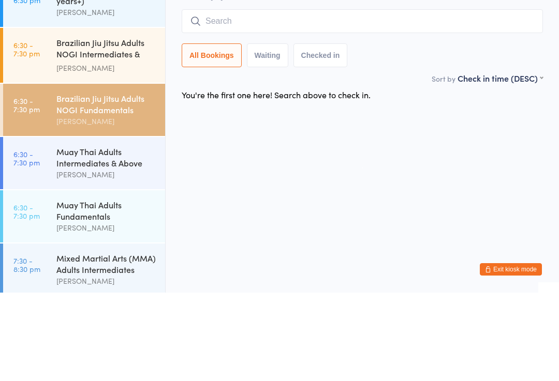
click at [104, 172] on div "Brazilian Jiu Jitsu Adults NOGI Fundamentals Joao Teixeira" at bounding box center [110, 198] width 109 height 52
click at [52, 226] on link "6:30 - 7:30 pm Muay Thai Adults Intermediates & Above Darien Holtsmark" at bounding box center [84, 252] width 162 height 52
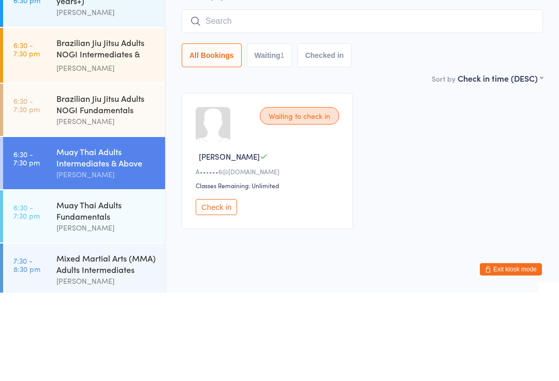
scroll to position [11, 0]
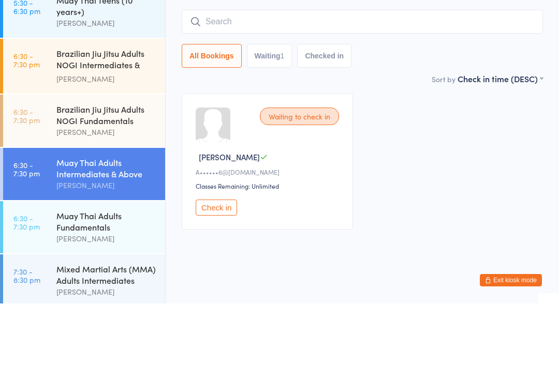
click at [57, 204] on div "Joao Teixeira" at bounding box center [106, 210] width 100 height 12
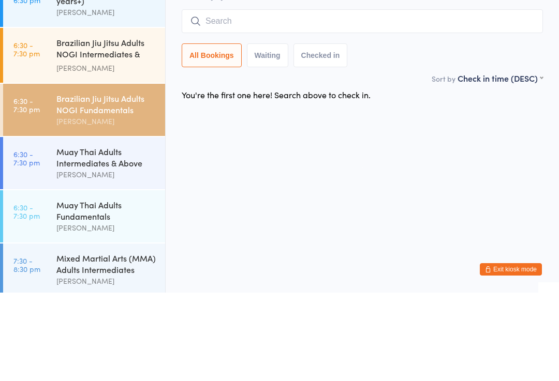
click at [47, 172] on link "6:30 - 7:30 pm Brazilian Jiu Jitsu Adults NOGI Fundamentals Joao Teixeira" at bounding box center [84, 198] width 162 height 52
click at [40, 172] on link "6:30 - 7:30 pm Brazilian Jiu Jitsu Adults NOGI Fundamentals Joao Teixeira" at bounding box center [84, 198] width 162 height 52
click at [51, 116] on link "6:30 - 7:30 pm Brazilian Jiu Jitsu Adults NOGI Intermediates & Ab... James Chen" at bounding box center [84, 143] width 162 height 55
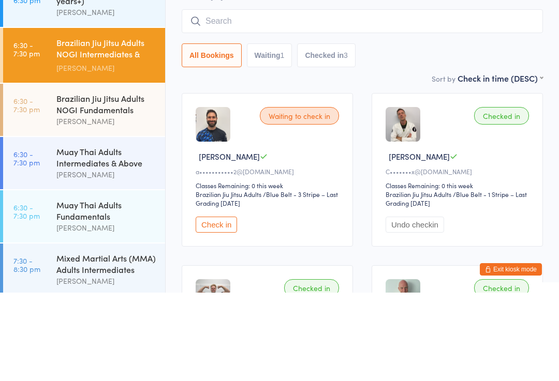
scroll to position [89, 0]
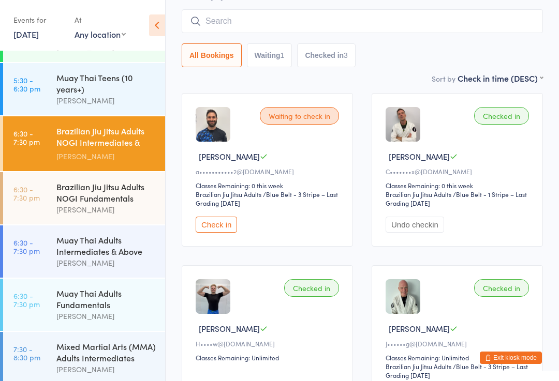
click at [362, 18] on input "search" at bounding box center [362, 21] width 361 height 24
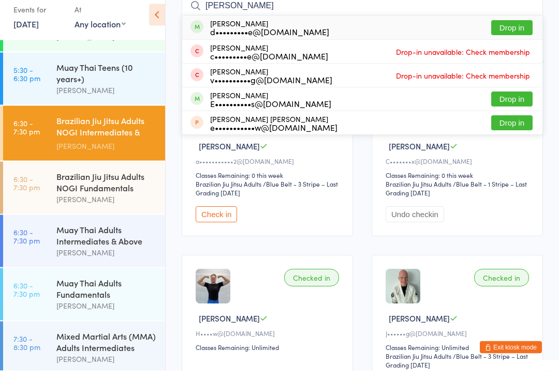
type input "Etha"
click at [514, 102] on button "Drop in" at bounding box center [511, 109] width 41 height 15
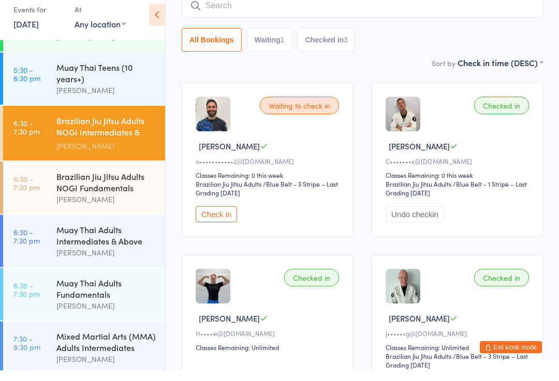
scroll to position [99, 0]
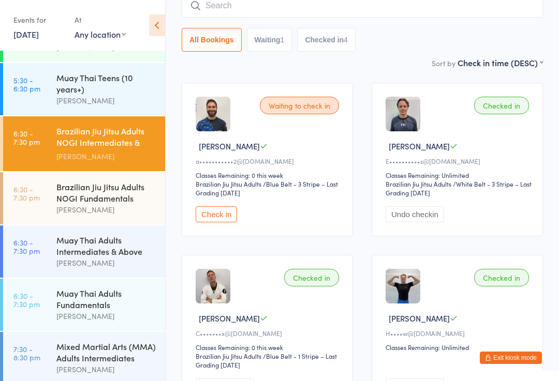
click at [409, 14] on input "search" at bounding box center [362, 6] width 361 height 24
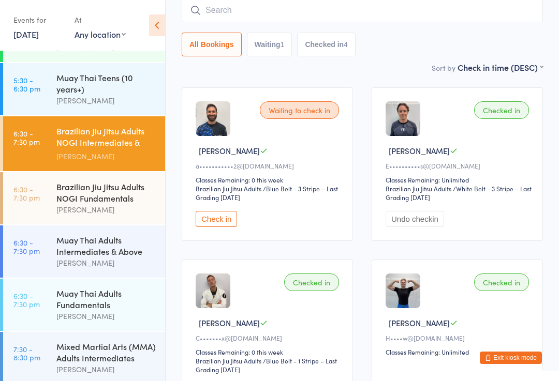
scroll to position [94, 0]
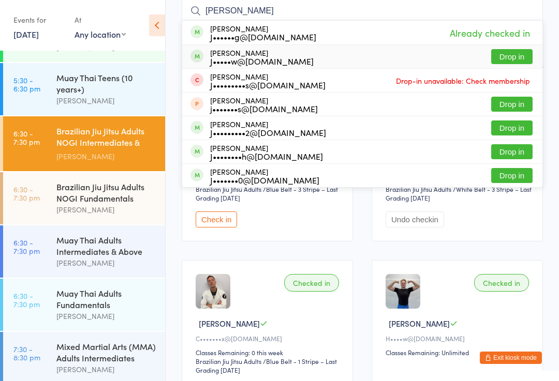
type input "John"
click at [320, 62] on div "John Underwood J•••••w@gmail.com Drop in" at bounding box center [362, 56] width 360 height 23
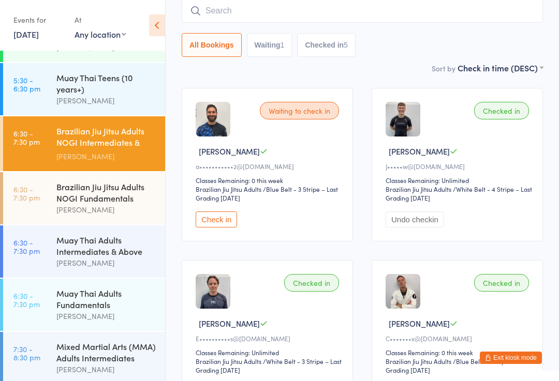
click at [92, 257] on div "[PERSON_NAME]" at bounding box center [106, 263] width 100 height 12
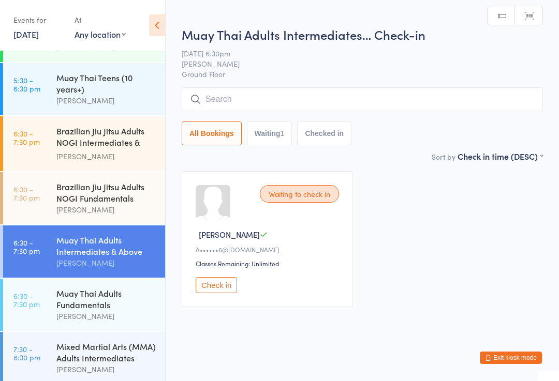
click at [409, 101] on input "search" at bounding box center [362, 99] width 361 height 24
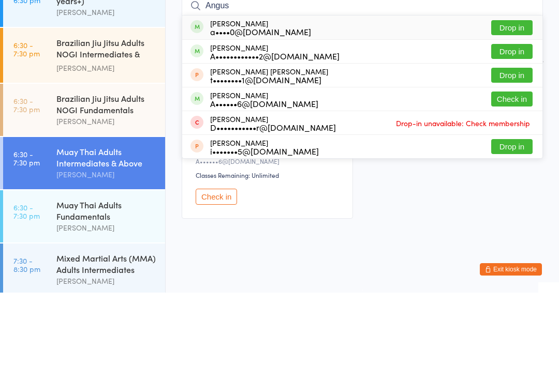
type input "Angus"
click at [521, 133] on button "Drop in" at bounding box center [511, 140] width 41 height 15
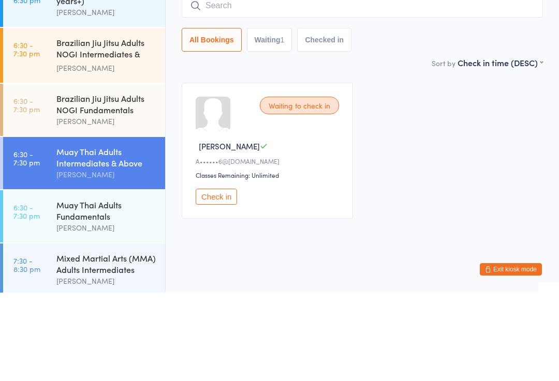
scroll to position [11, 0]
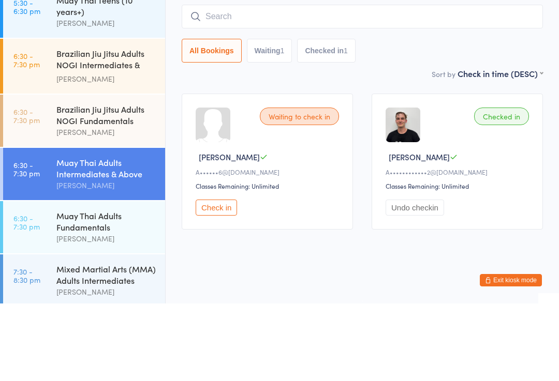
click at [230, 82] on input "search" at bounding box center [362, 94] width 361 height 24
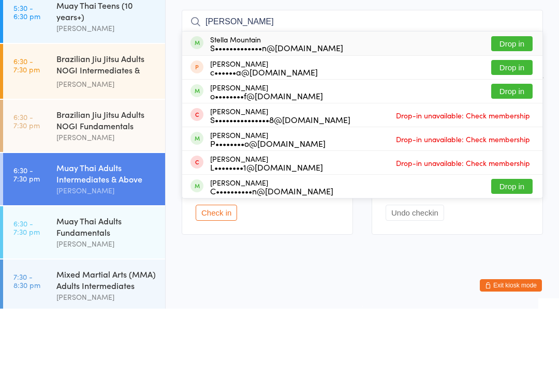
type input "Stella"
click at [516, 109] on button "Drop in" at bounding box center [511, 116] width 41 height 15
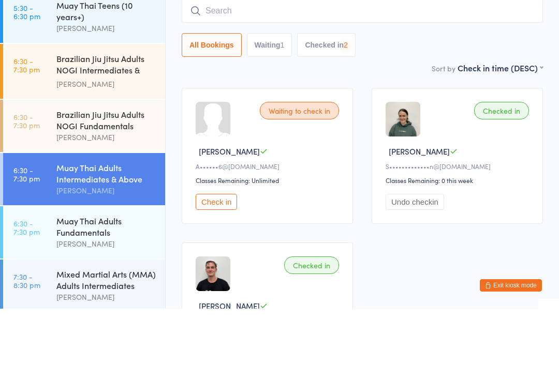
scroll to position [83, 0]
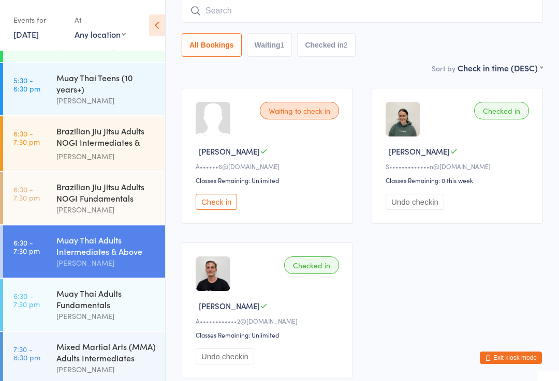
click at [60, 136] on div "Brazilian Jiu Jitsu Adults NOGI Intermediates & Ab..." at bounding box center [106, 137] width 100 height 25
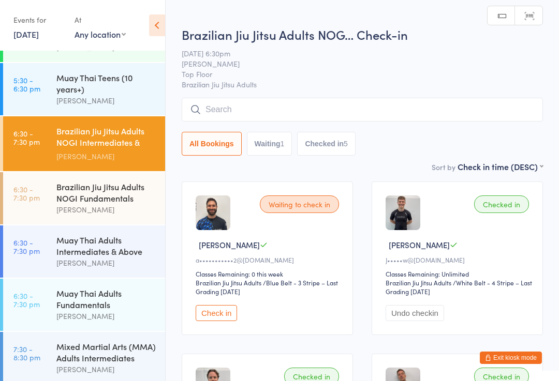
click at [214, 111] on input "search" at bounding box center [362, 110] width 361 height 24
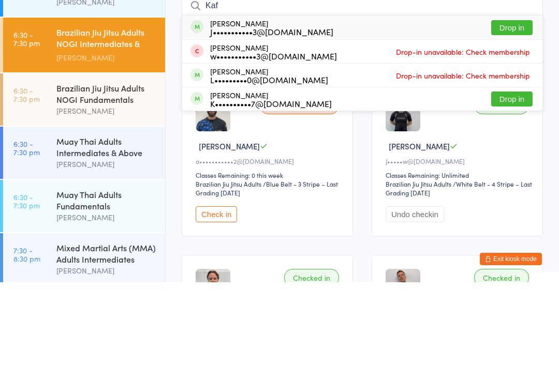
type input "Kaf"
click at [214, 126] on div "J•••••••••••3@gmail.com" at bounding box center [271, 130] width 123 height 8
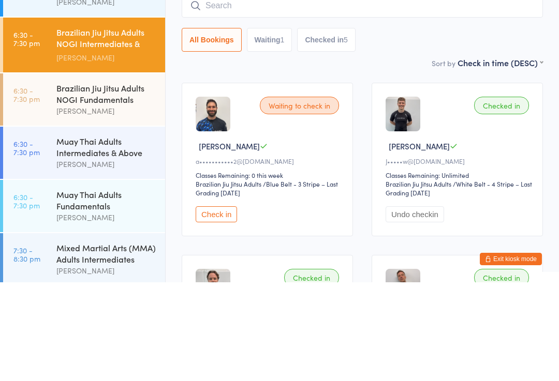
scroll to position [99, 0]
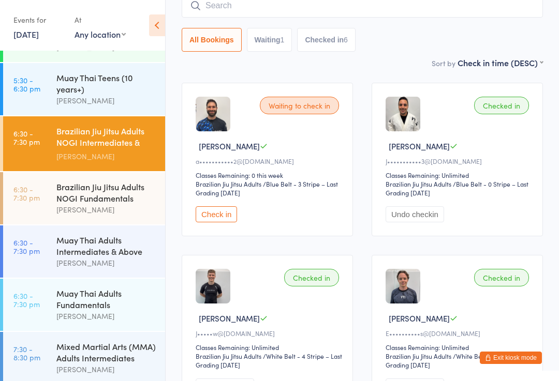
click at [92, 257] on div "[PERSON_NAME]" at bounding box center [106, 263] width 100 height 12
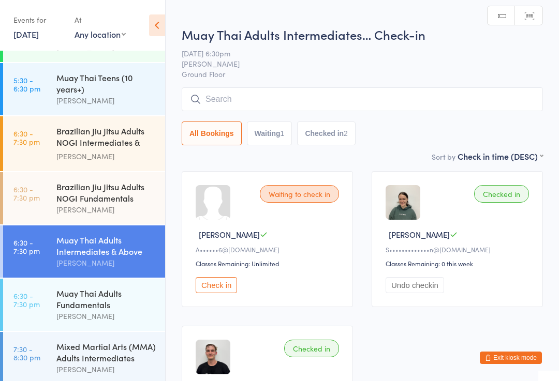
click at [333, 100] on input "search" at bounding box center [362, 99] width 361 height 24
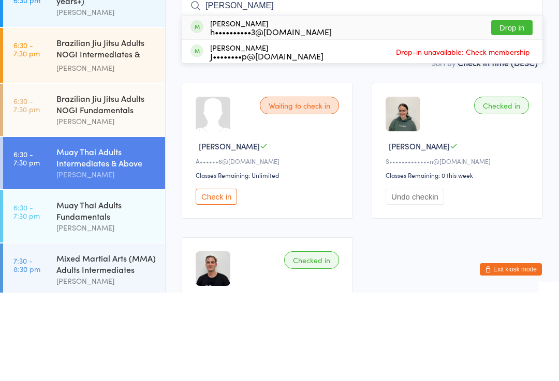
type input "Aidan"
click at [509, 109] on button "Drop in" at bounding box center [511, 116] width 41 height 15
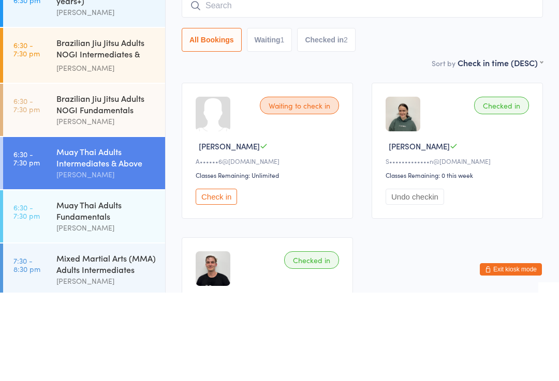
scroll to position [89, 0]
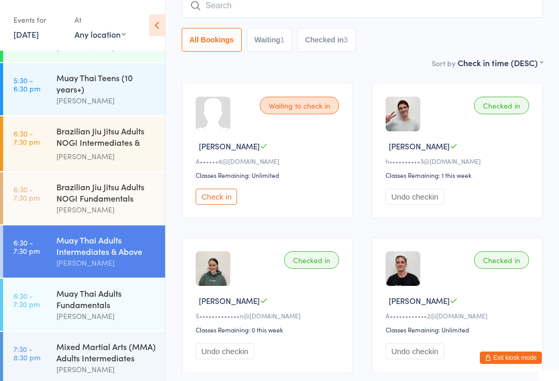
click at [80, 64] on div "Muay Thai Teens (10 years+) Darien Holtsmark" at bounding box center [110, 89] width 109 height 52
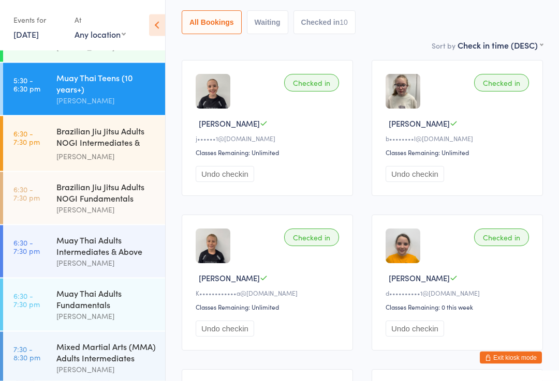
scroll to position [111, 0]
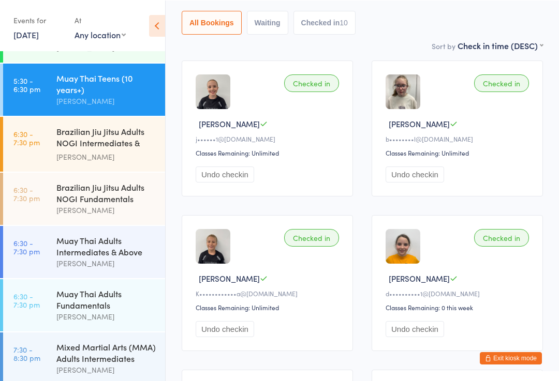
click at [69, 268] on div "Muay Thai Adults Intermediates & Above Darien Holtsmark" at bounding box center [110, 252] width 109 height 52
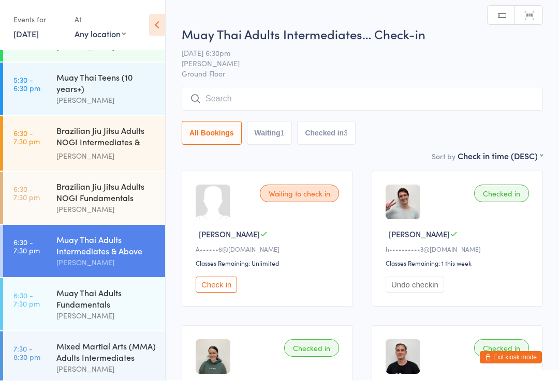
scroll to position [1, 0]
